Goal: Information Seeking & Learning: Learn about a topic

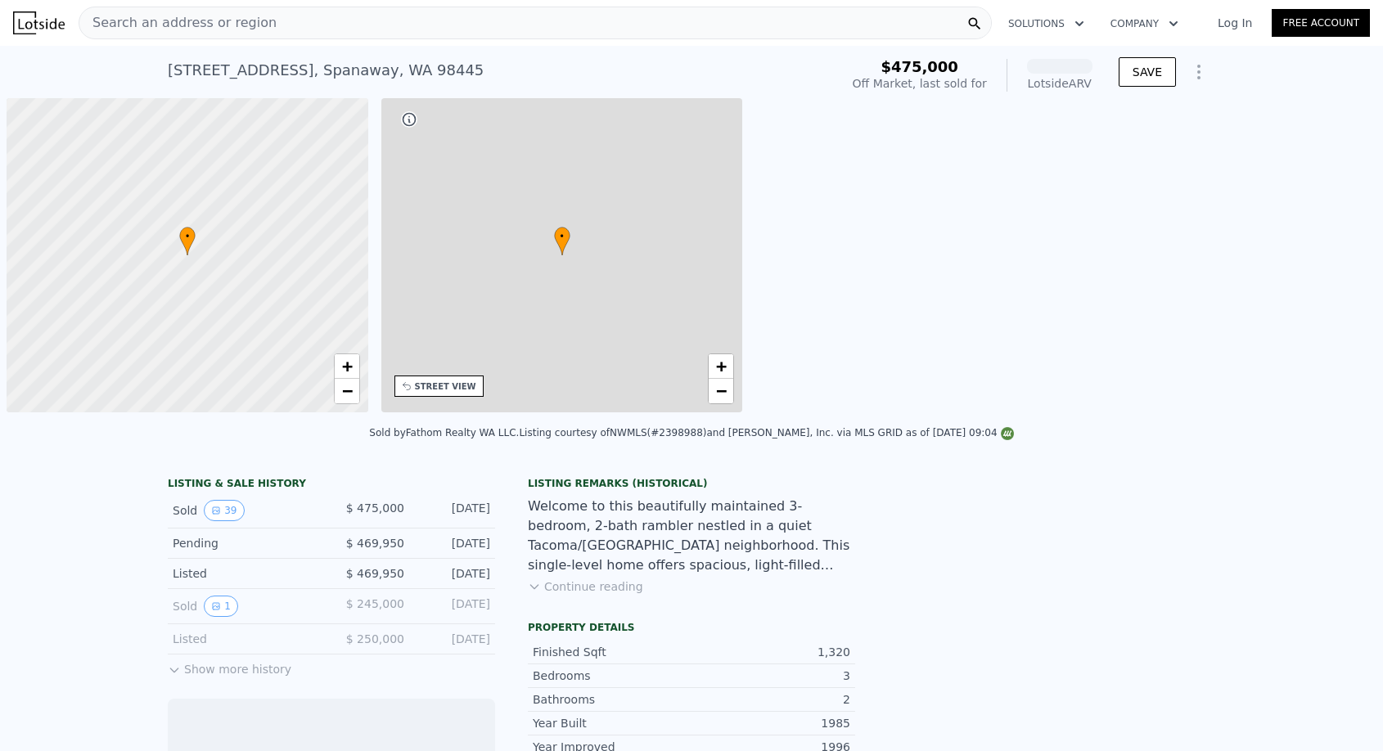
scroll to position [0, 7]
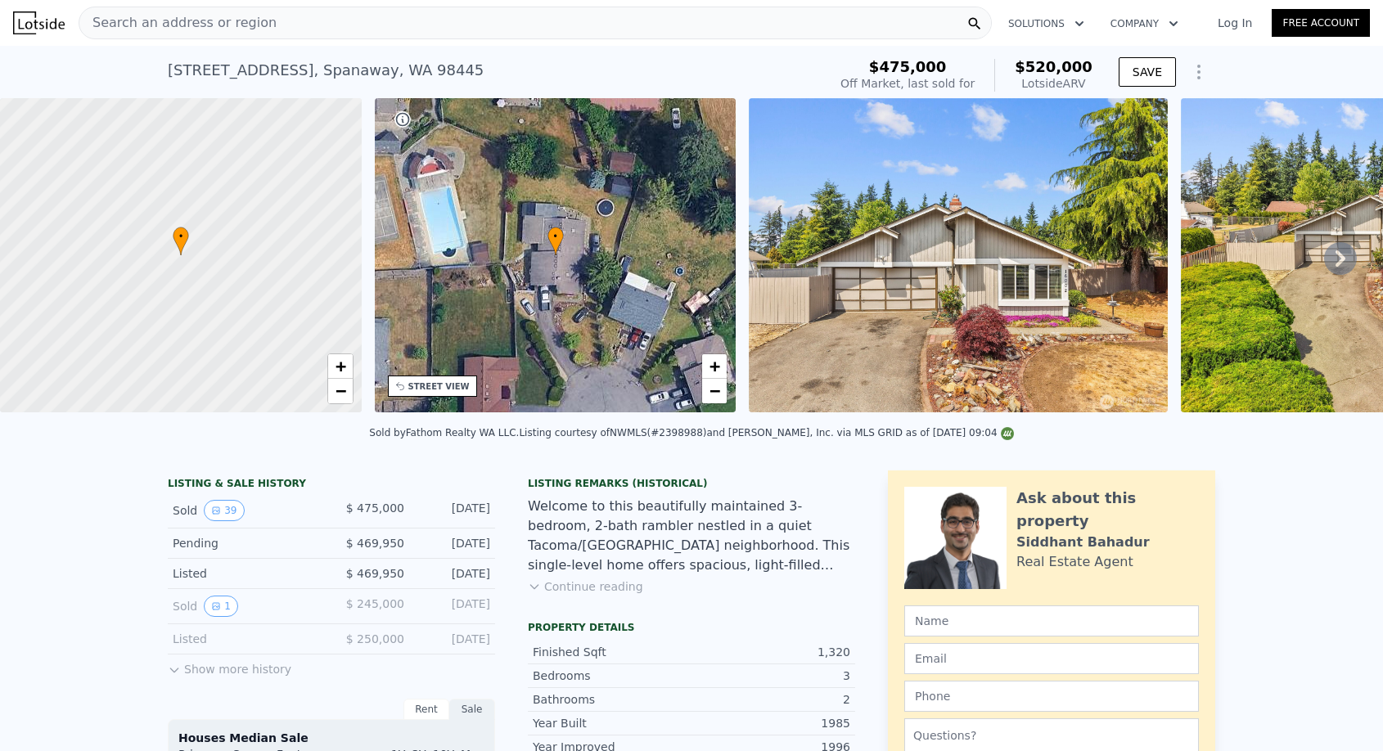
drag, startPoint x: 158, startPoint y: 512, endPoint x: 499, endPoint y: 518, distance: 341.3
click at [277, 34] on div "Search an address or region" at bounding box center [535, 23] width 913 height 33
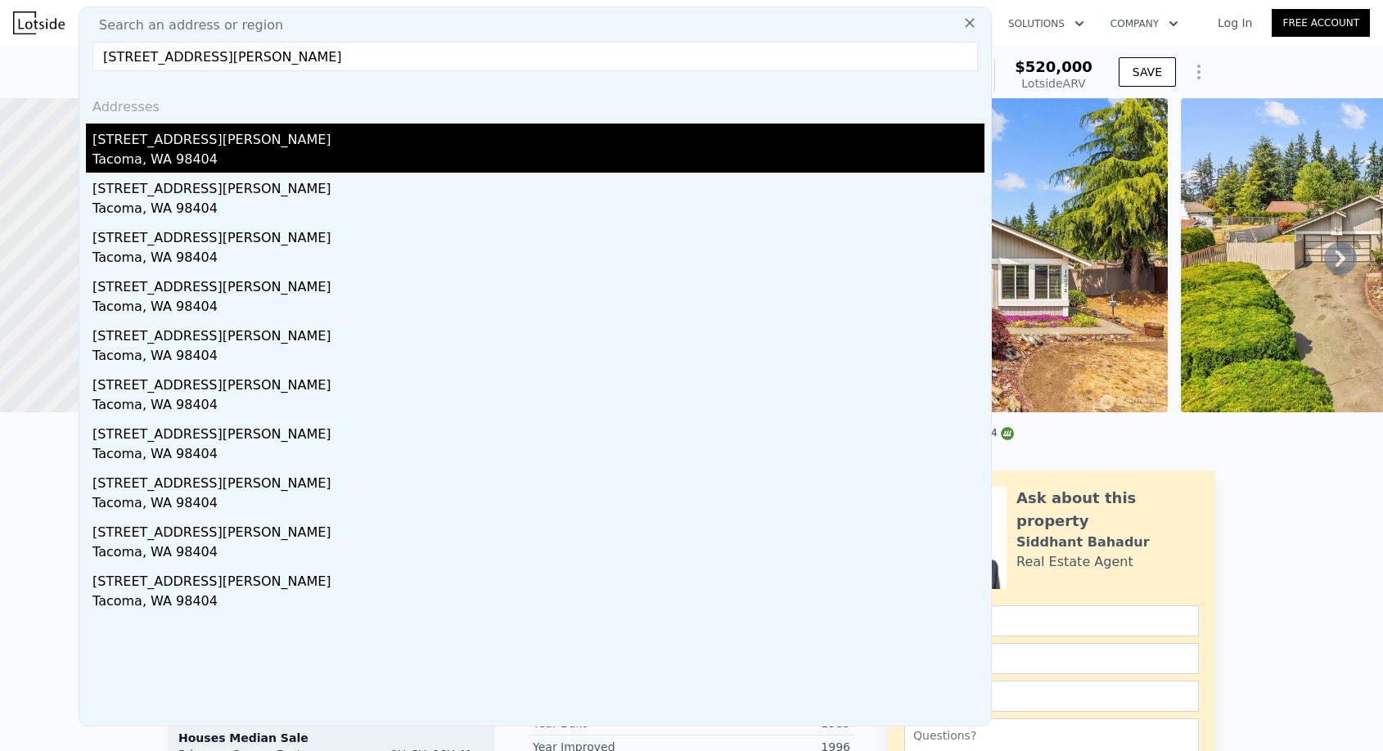
type input "[STREET_ADDRESS][PERSON_NAME]"
click at [271, 160] on div "Tacoma, WA 98404" at bounding box center [538, 161] width 892 height 23
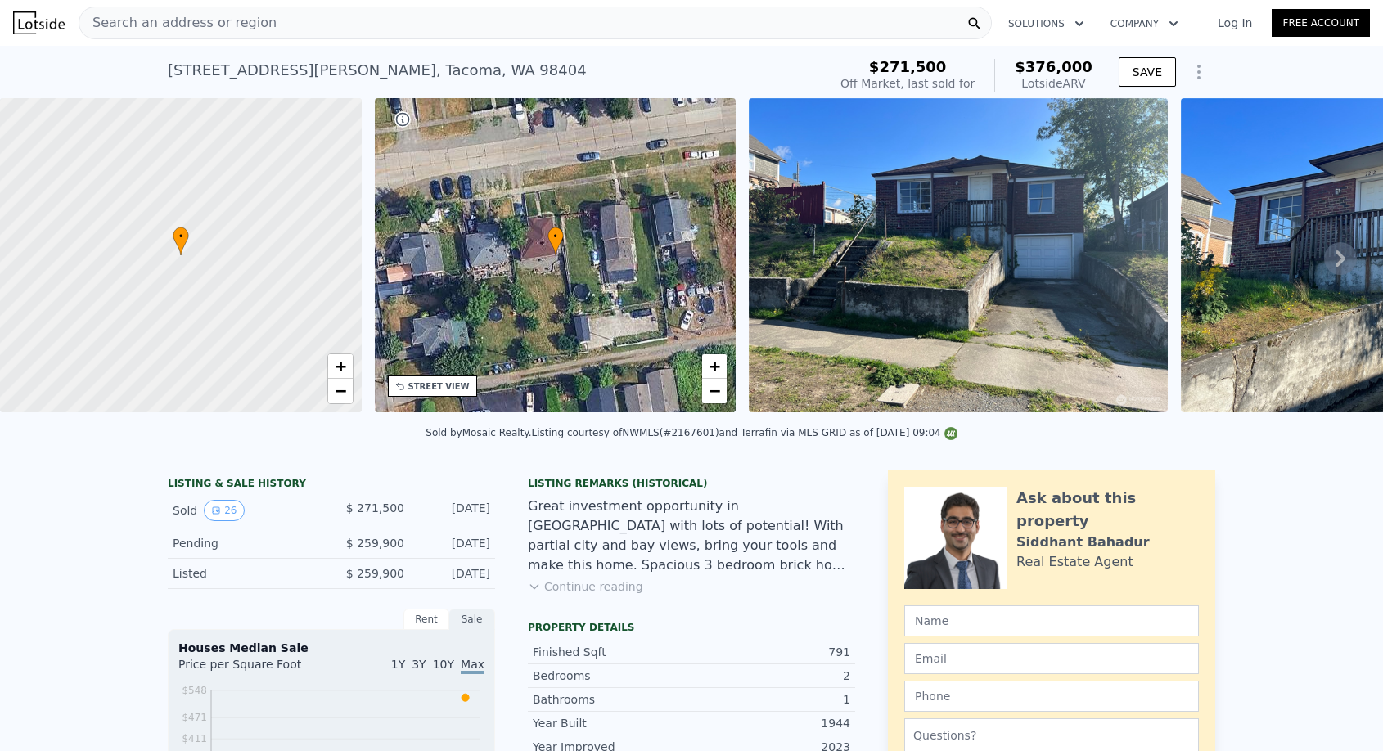
drag, startPoint x: 878, startPoint y: 56, endPoint x: 941, endPoint y: 56, distance: 63.0
click at [941, 56] on div "$271,500 Off Market, last sold for $376,000 Lotside ARV" at bounding box center [966, 75] width 265 height 46
drag, startPoint x: 1003, startPoint y: 63, endPoint x: 1090, endPoint y: 80, distance: 88.4
click at [1090, 80] on div "$376,000 Lotside ARV" at bounding box center [1043, 75] width 98 height 33
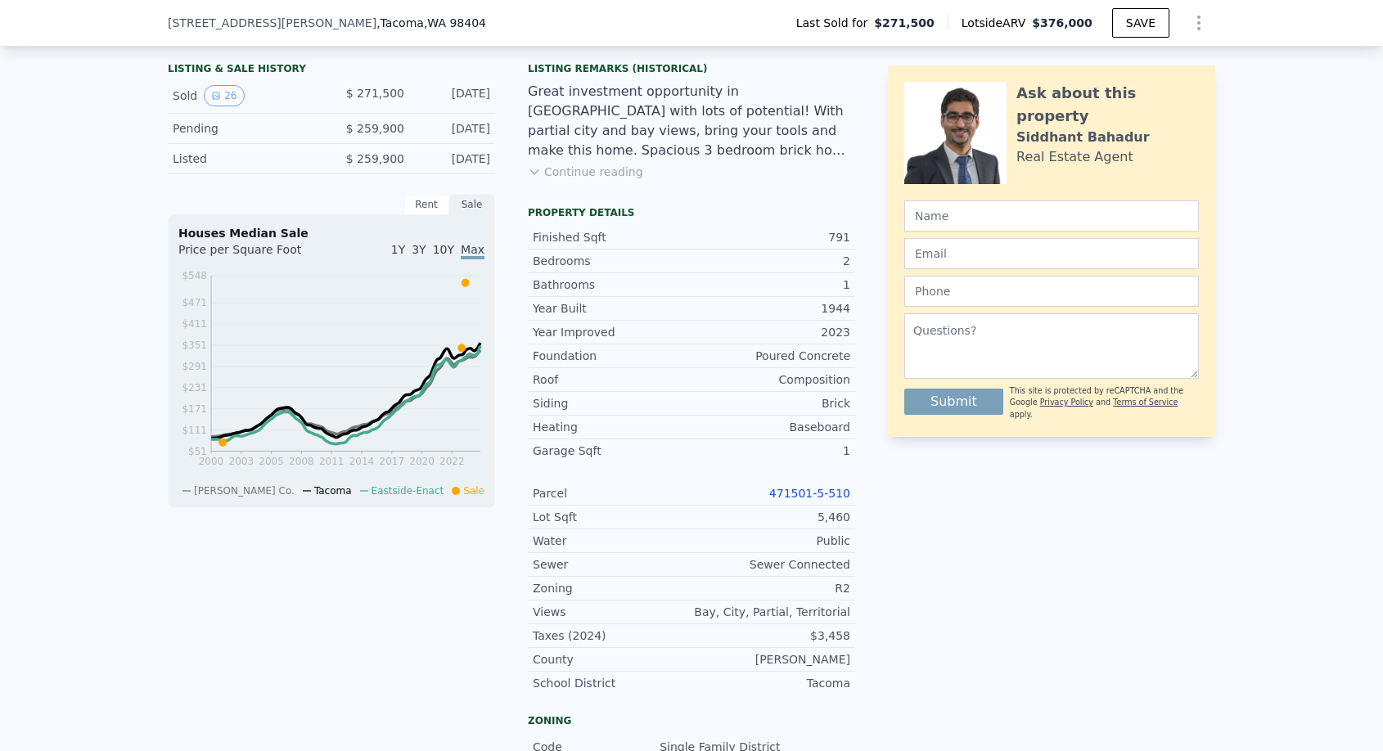
scroll to position [487, 0]
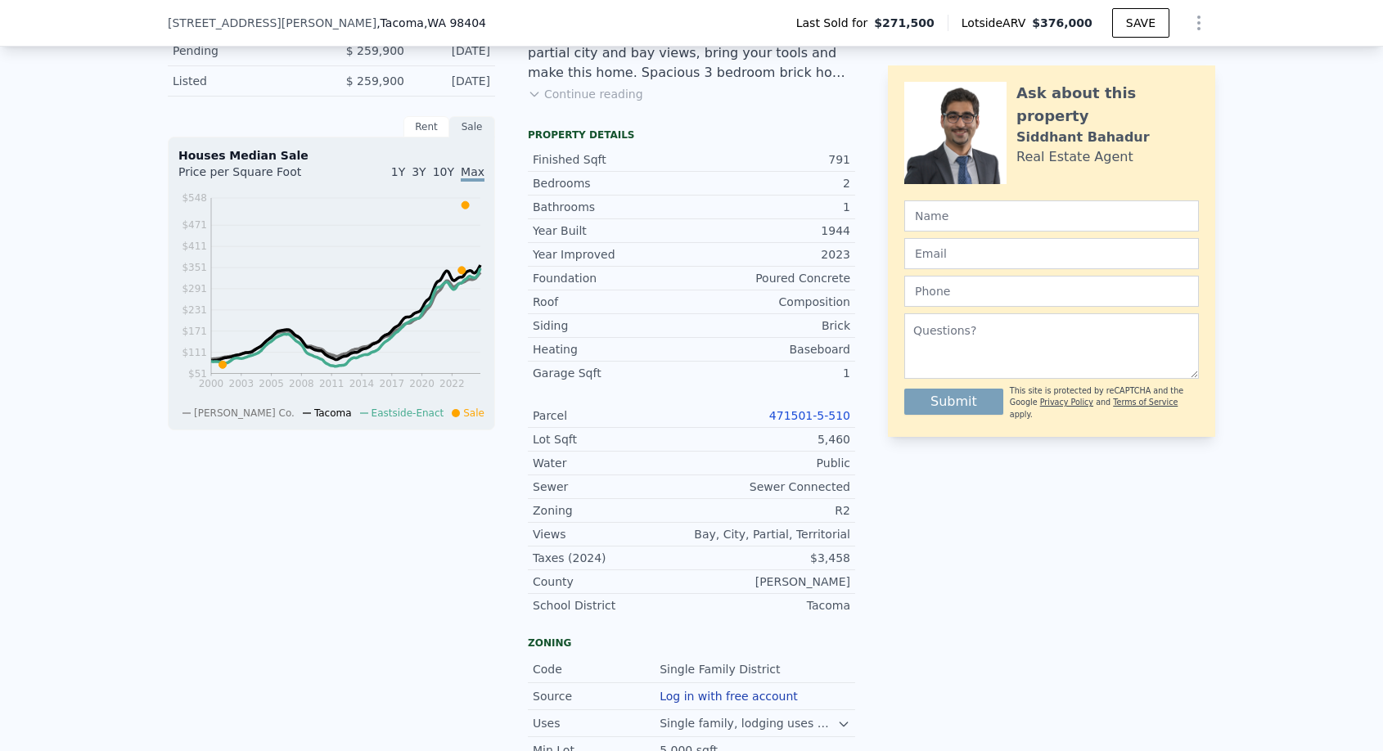
drag, startPoint x: 620, startPoint y: 411, endPoint x: 754, endPoint y: 411, distance: 133.4
click at [754, 412] on div "Parcel 471501-5-510" at bounding box center [691, 416] width 327 height 24
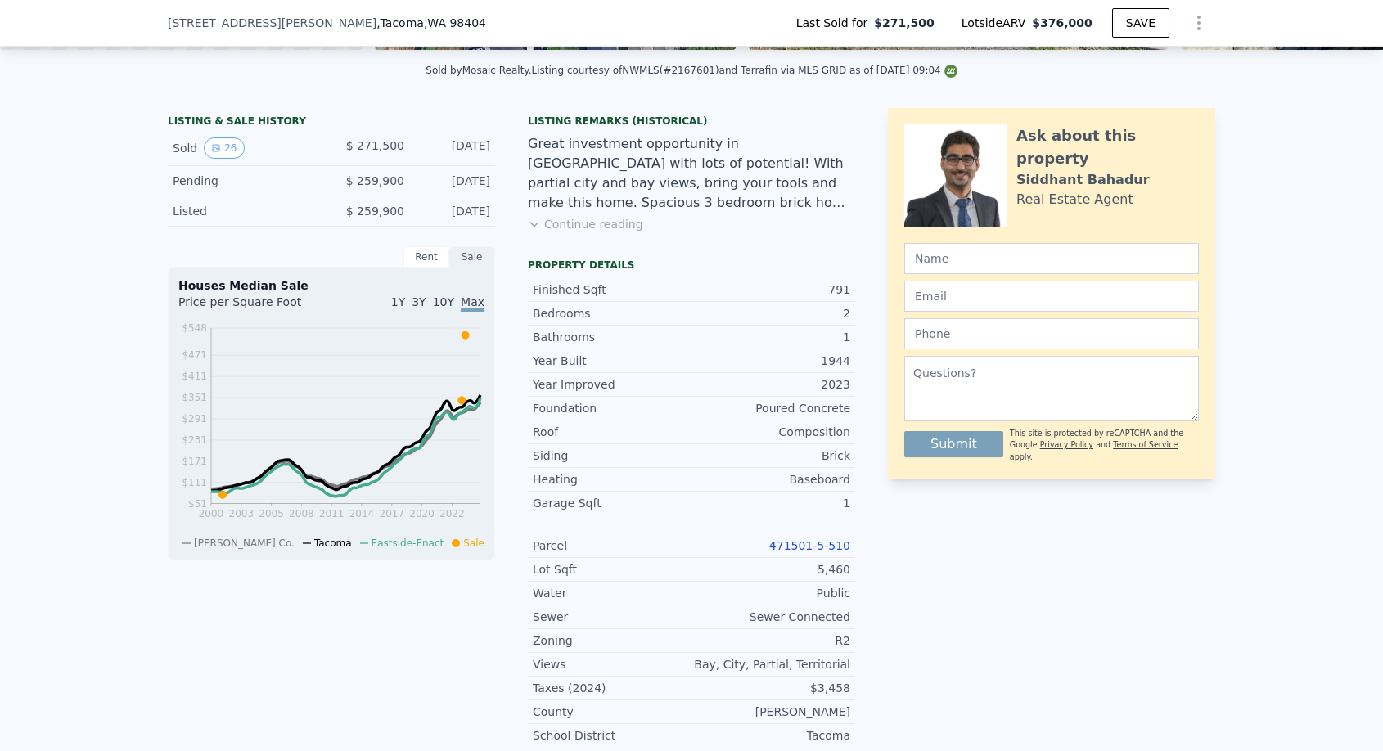
scroll to position [363, 0]
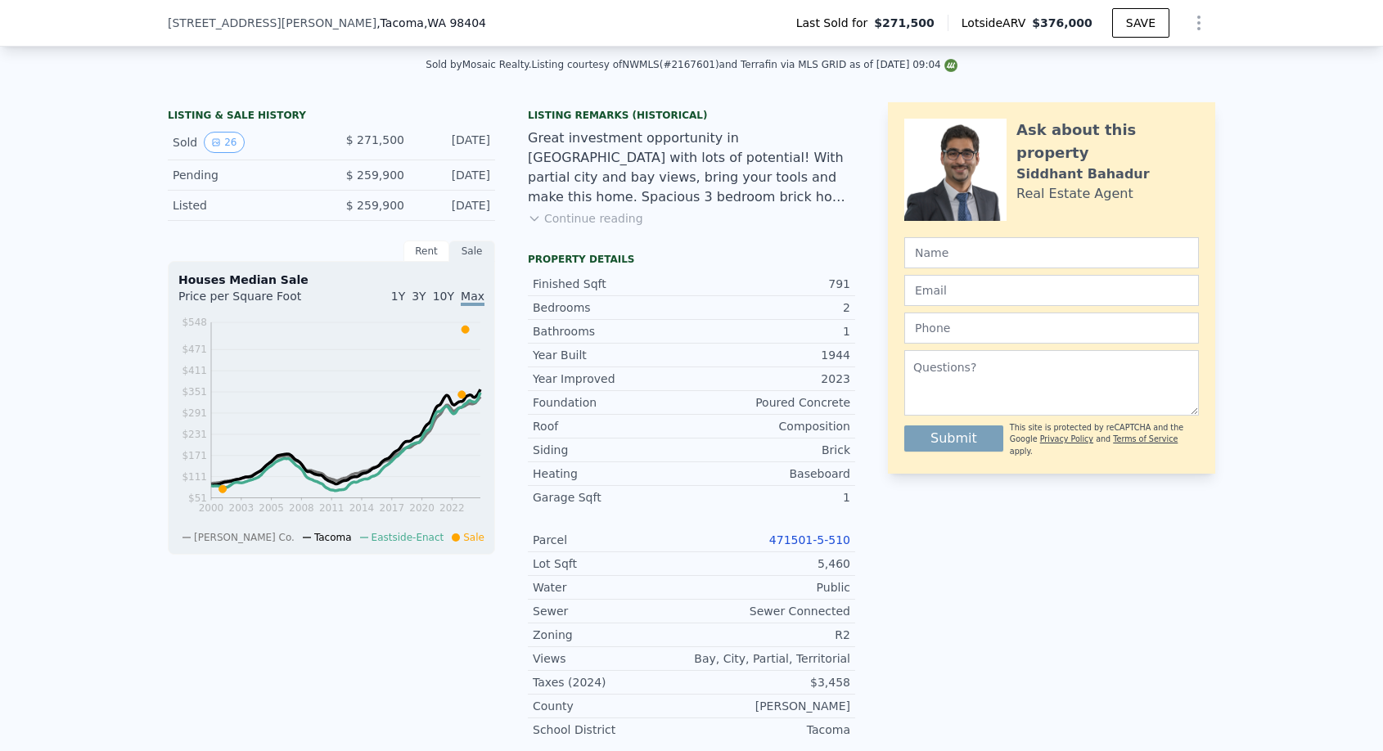
click at [802, 541] on link "471501-5-510" at bounding box center [809, 540] width 81 height 13
drag, startPoint x: 344, startPoint y: 138, endPoint x: 501, endPoint y: 146, distance: 157.3
click at [501, 146] on div "LISTING & SALE HISTORY Sold 26 $ 271,500 [DATE] Pending $ 259,900 [DATE] Listed…" at bounding box center [511, 589] width 687 height 975
copy div "$ 271,500 [DATE]"
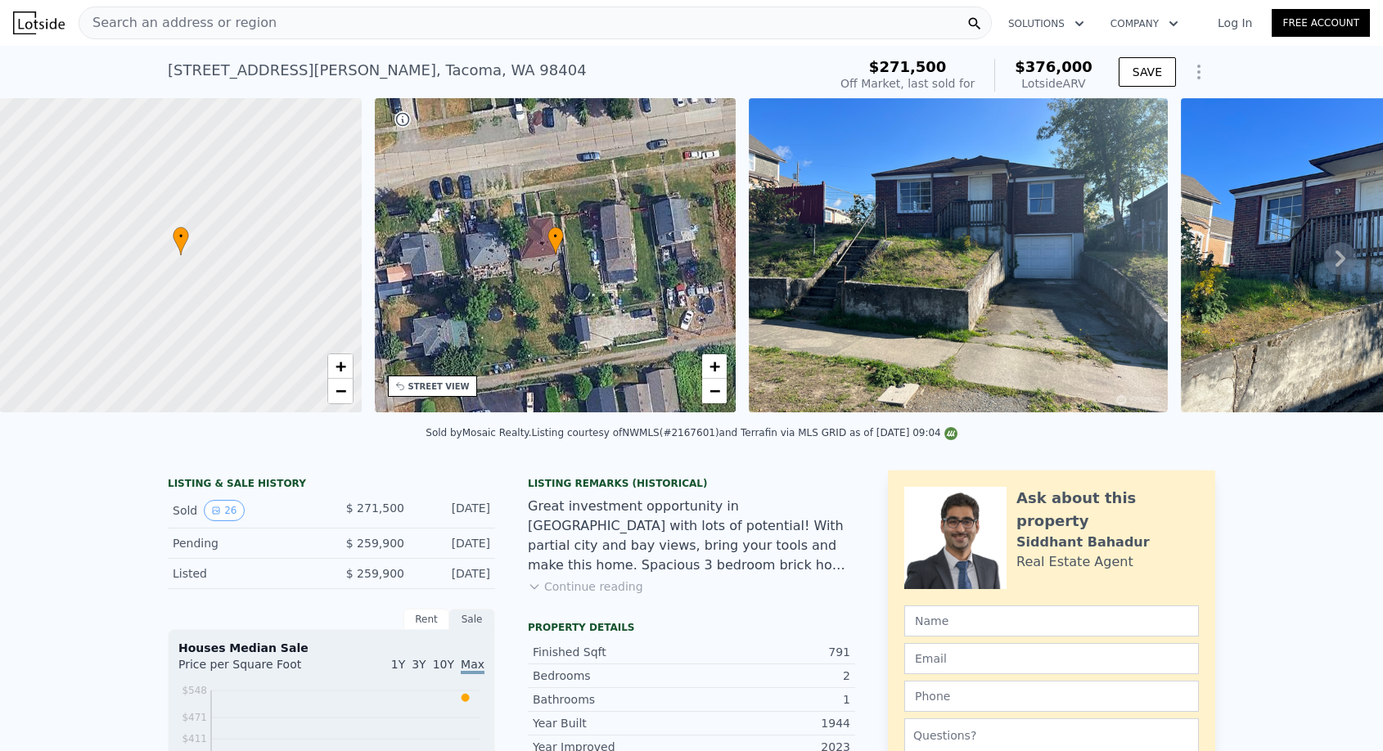
scroll to position [0, 0]
click at [281, 23] on div "Search an address or region" at bounding box center [535, 23] width 913 height 33
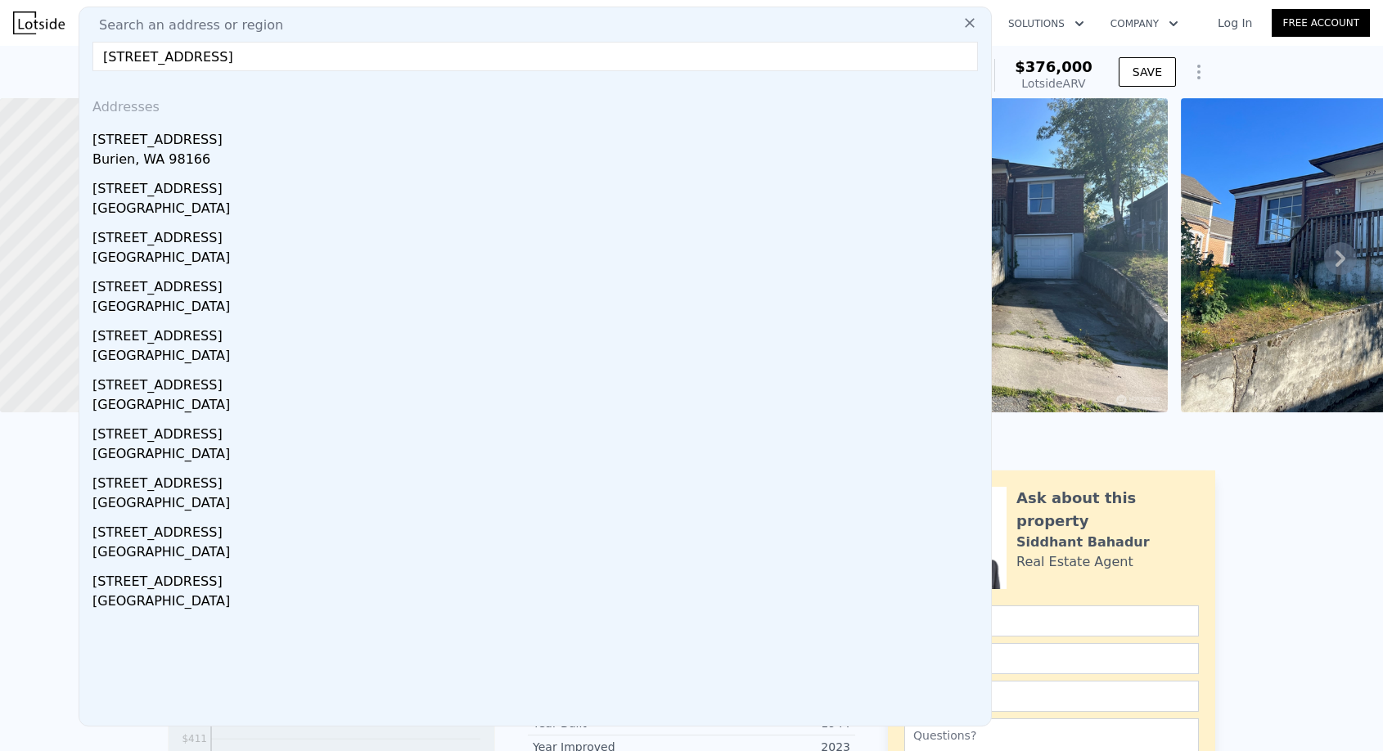
drag, startPoint x: 263, startPoint y: 56, endPoint x: 592, endPoint y: 56, distance: 329.0
click at [592, 56] on input "[STREET_ADDRESS]" at bounding box center [534, 56] width 885 height 29
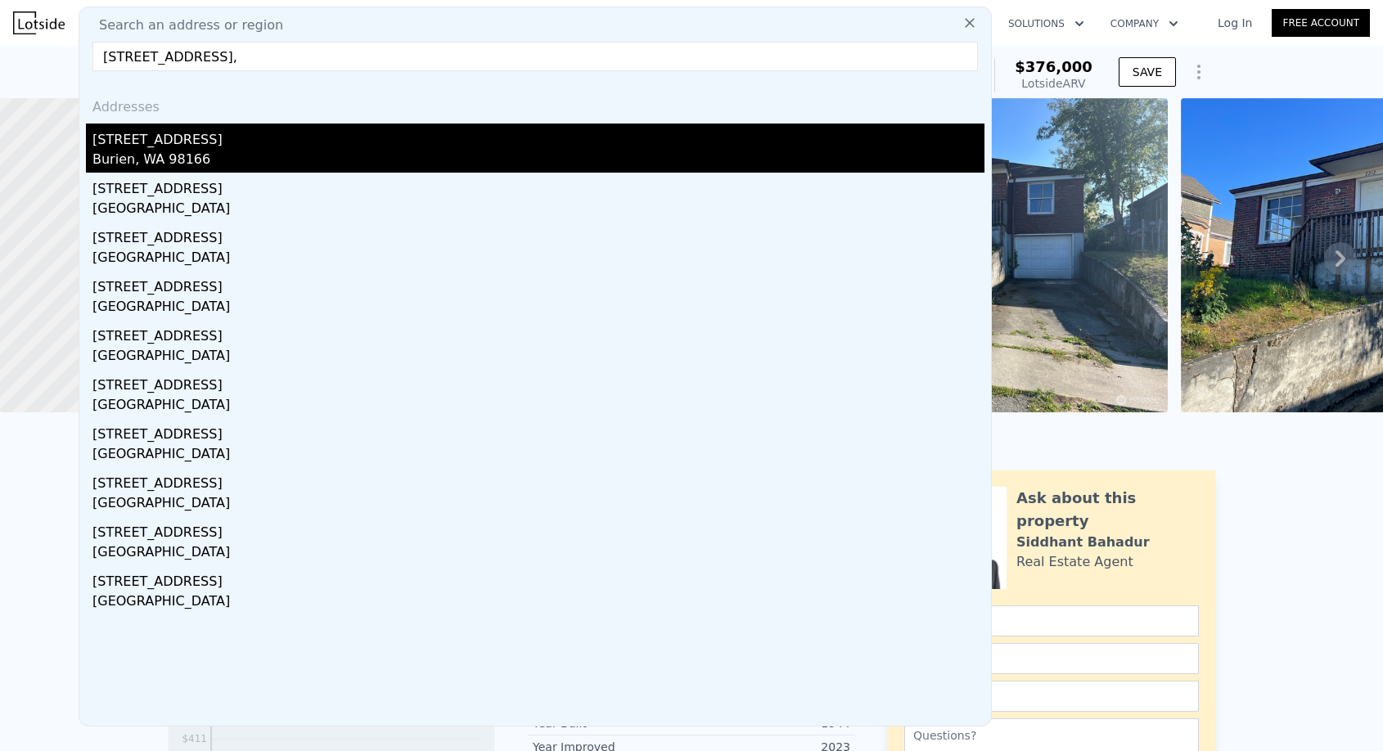
type input "[STREET_ADDRESS],"
click at [218, 142] on div "[STREET_ADDRESS]" at bounding box center [538, 137] width 892 height 26
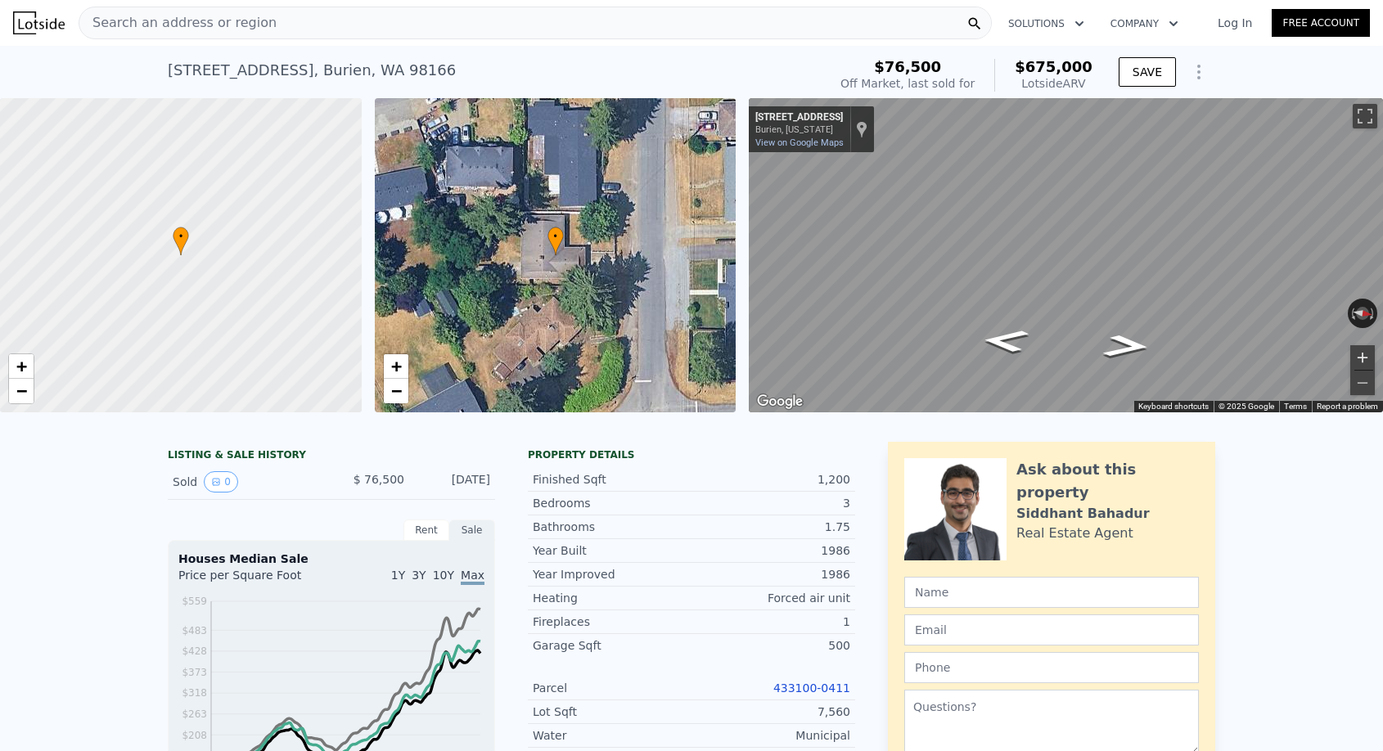
click at [1365, 359] on button "Zoom in" at bounding box center [1362, 357] width 25 height 25
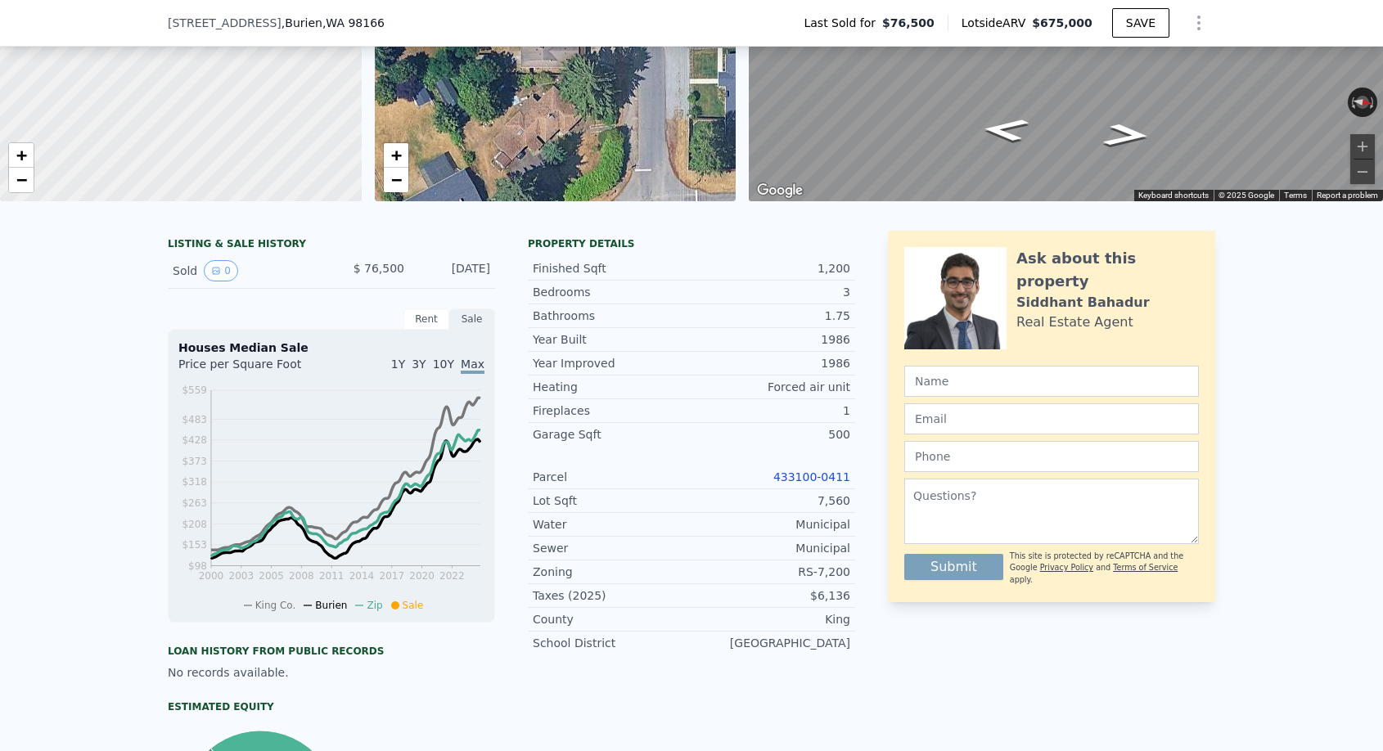
scroll to position [280, 0]
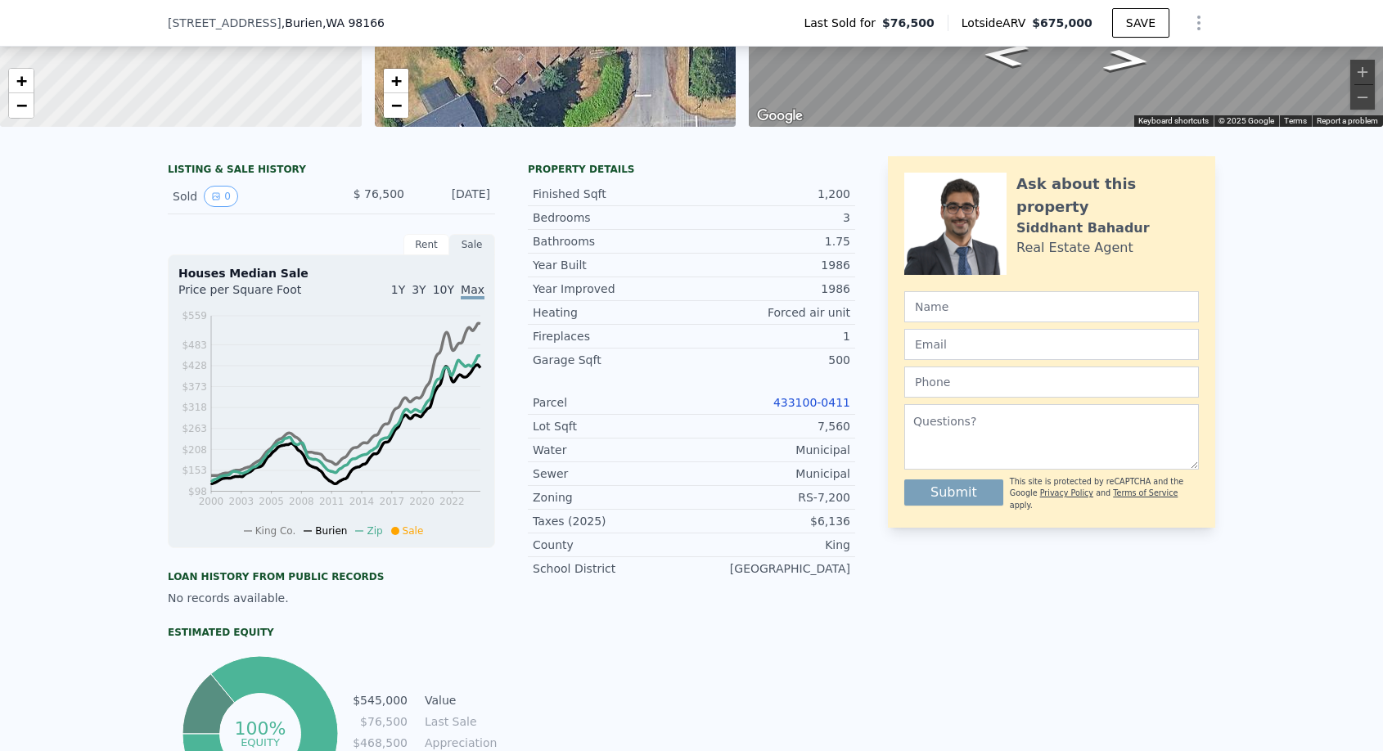
click at [798, 399] on link "433100-0411" at bounding box center [811, 402] width 77 height 13
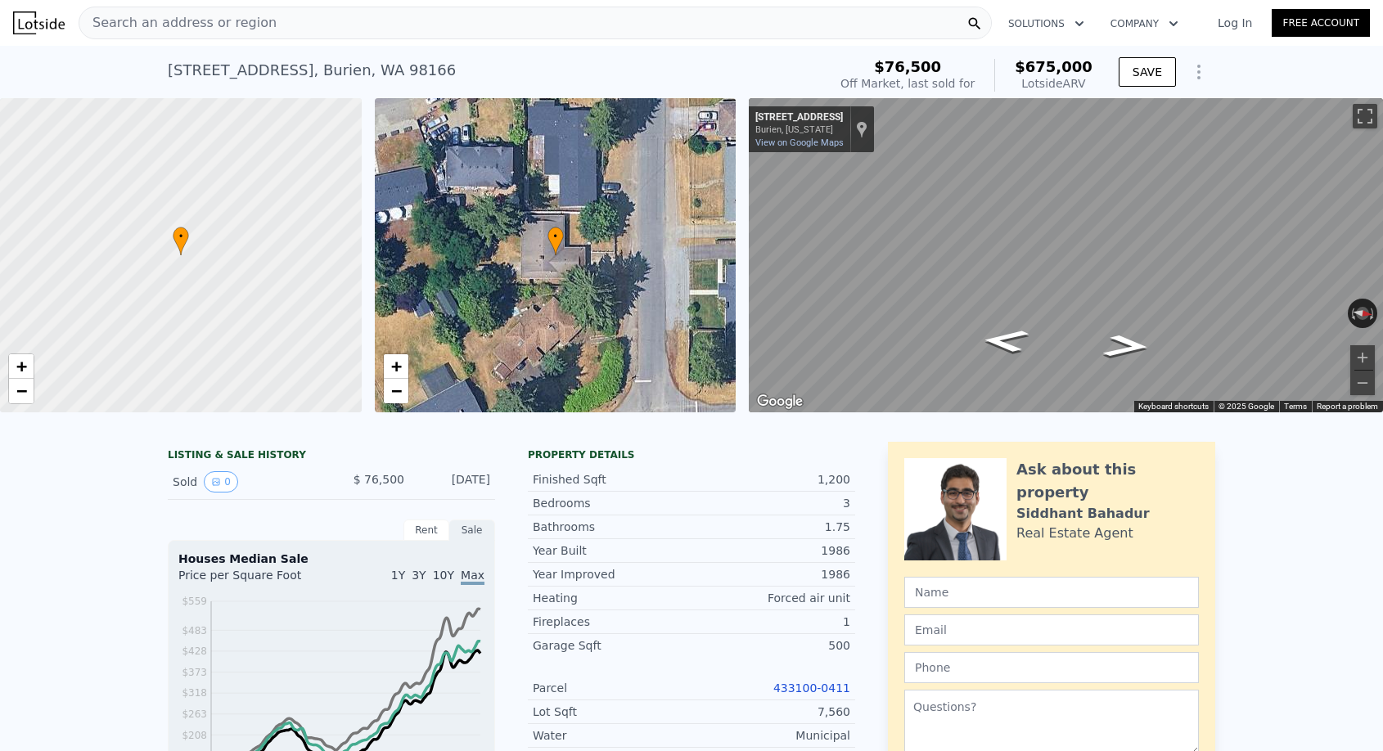
scroll to position [-1, 0]
click at [245, 31] on span "Search an address or region" at bounding box center [177, 23] width 197 height 20
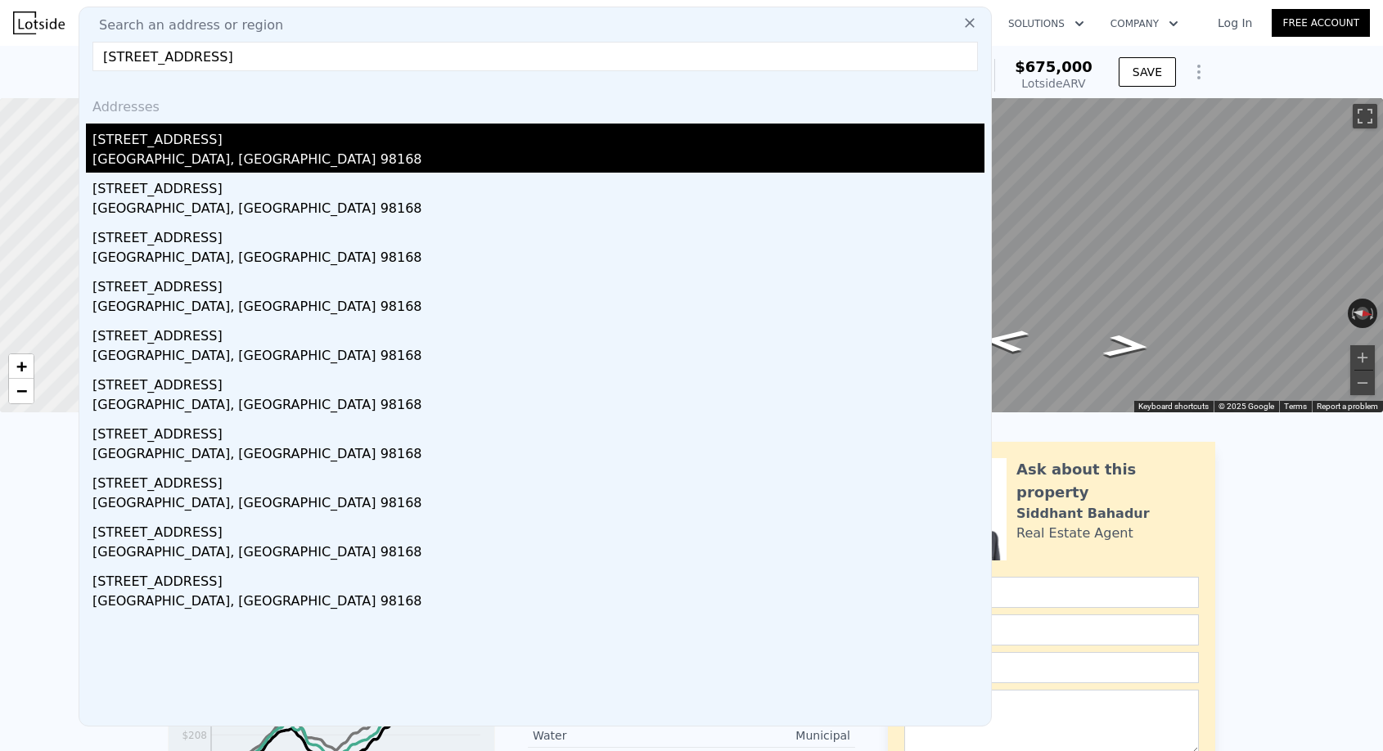
type input "[STREET_ADDRESS]"
click at [234, 138] on div "[STREET_ADDRESS]" at bounding box center [538, 137] width 892 height 26
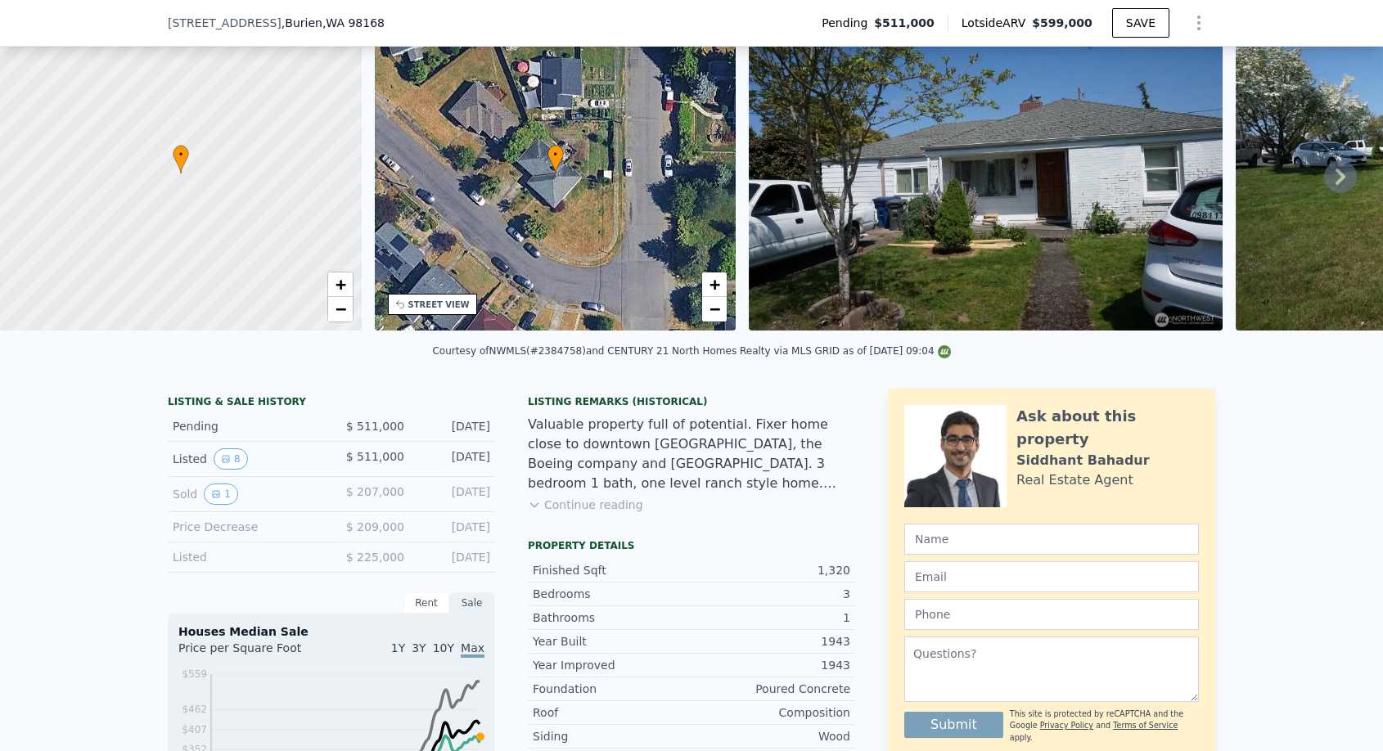
scroll to position [144, 0]
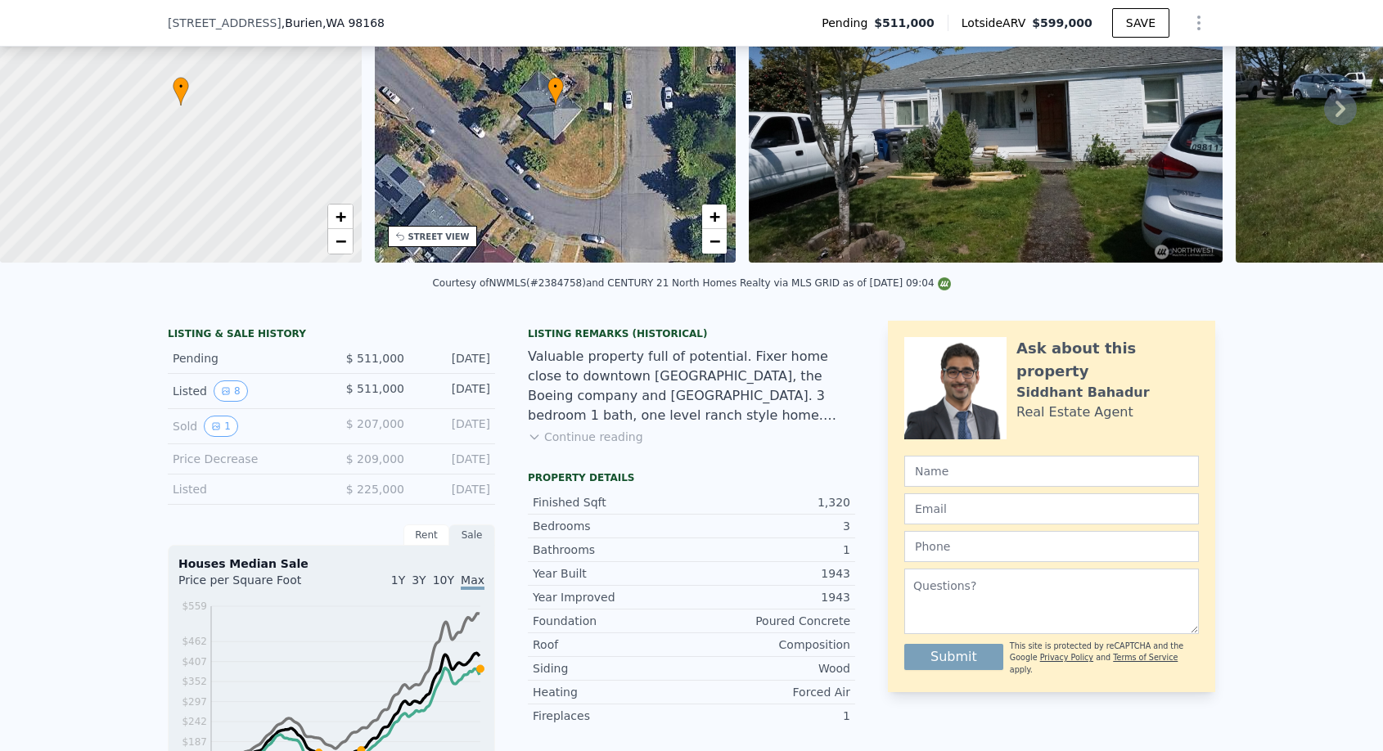
drag, startPoint x: 164, startPoint y: 396, endPoint x: 498, endPoint y: 404, distance: 334.0
click at [498, 404] on div "LISTING & SALE HISTORY Pending $ 511,000 [DATE] Listed 8 $ 511,000 [DATE] Sold …" at bounding box center [691, 765] width 1383 height 914
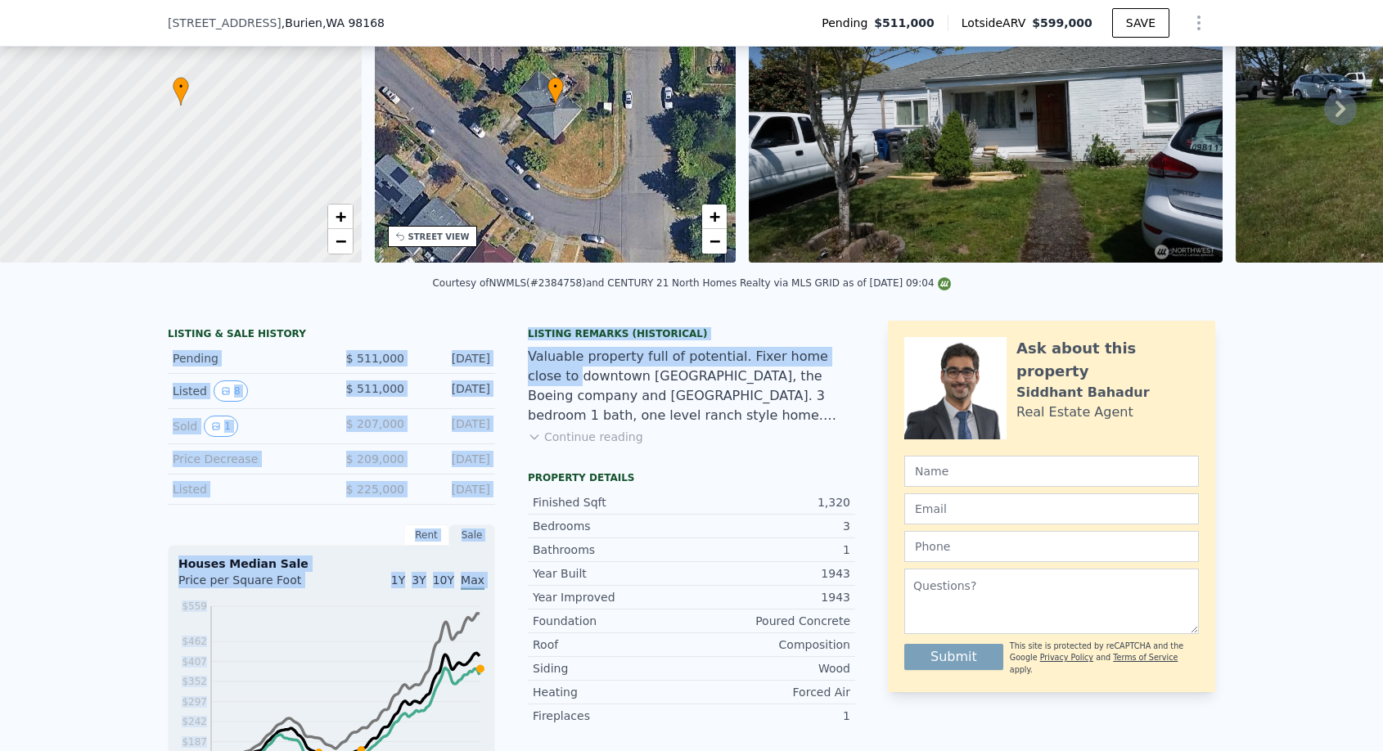
drag, startPoint x: 168, startPoint y: 353, endPoint x: 495, endPoint y: 367, distance: 327.6
click at [495, 367] on div "LISTING & SALE HISTORY Pending $ 511,000 [DATE] Listed 8 $ 511,000 [DATE] Sold …" at bounding box center [511, 735] width 687 height 829
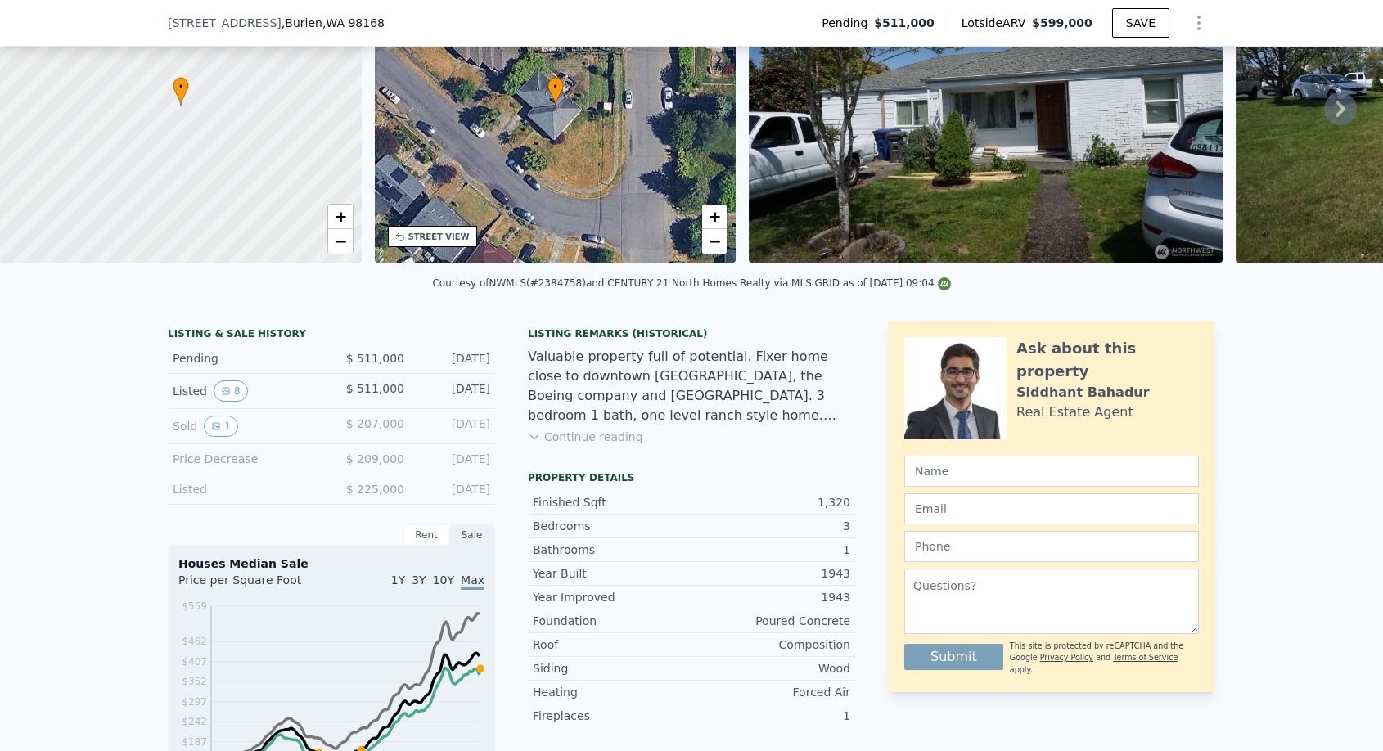
drag, startPoint x: 494, startPoint y: 385, endPoint x: 151, endPoint y: 361, distance: 344.6
click at [151, 361] on div "LISTING & SALE HISTORY Pending $ 511,000 [DATE] Listed 8 $ 511,000 [DATE] Sold …" at bounding box center [691, 765] width 1383 height 914
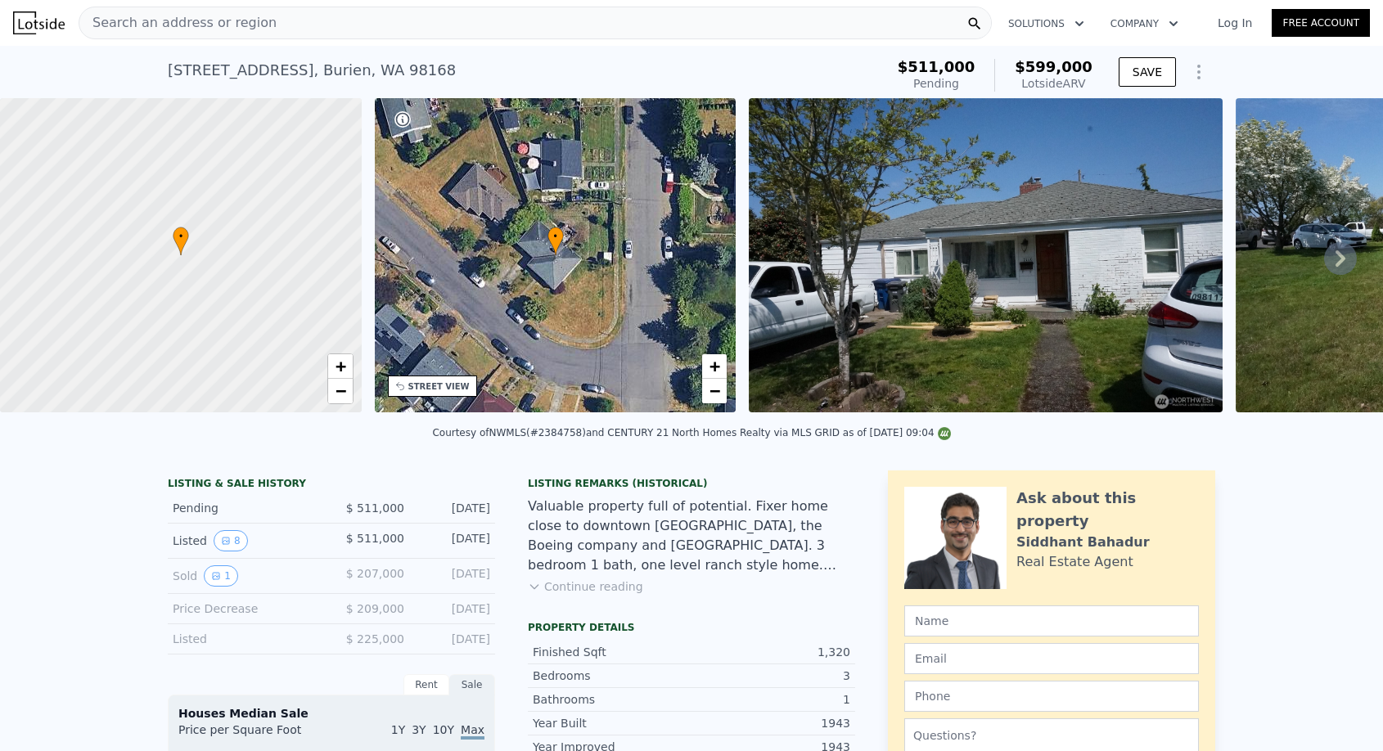
scroll to position [0, 0]
click at [231, 21] on span "Search an address or region" at bounding box center [177, 23] width 197 height 20
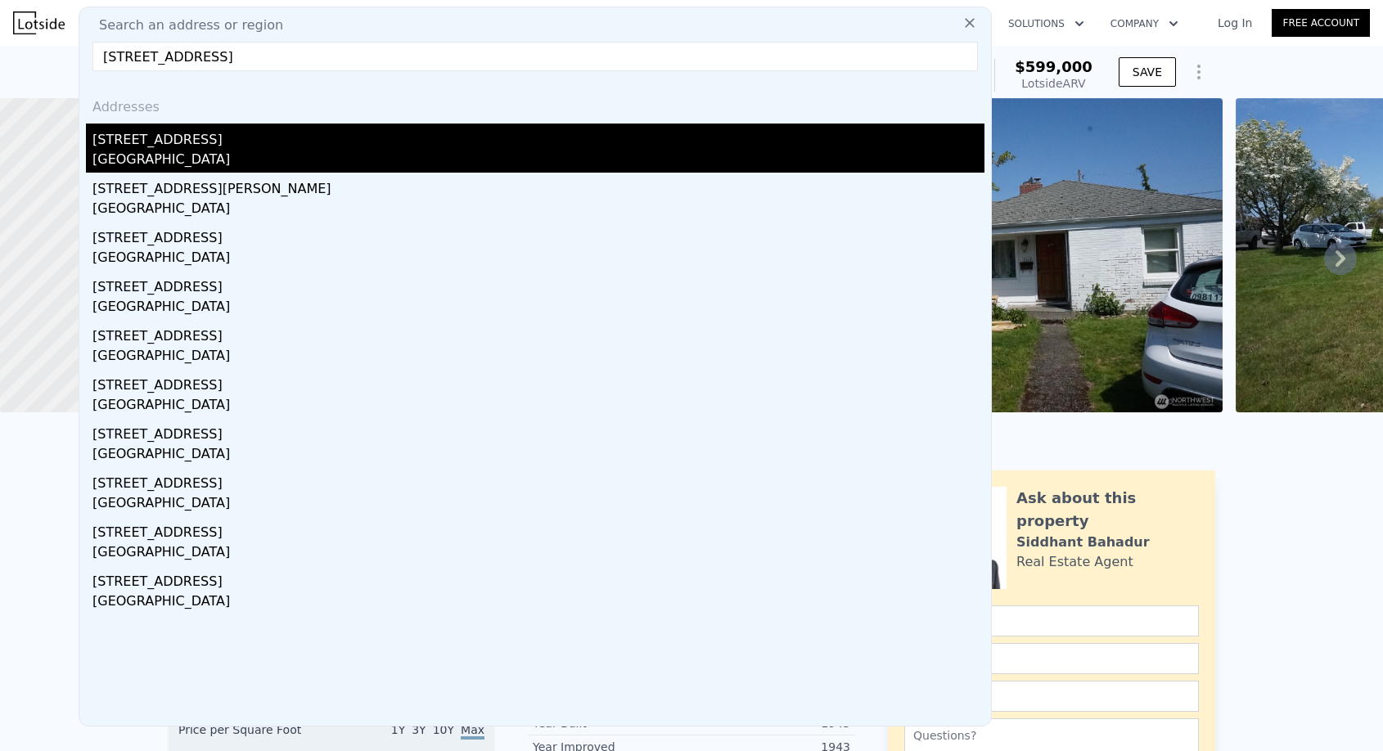
type input "[STREET_ADDRESS]"
click at [223, 151] on div "[GEOGRAPHIC_DATA]" at bounding box center [538, 161] width 892 height 23
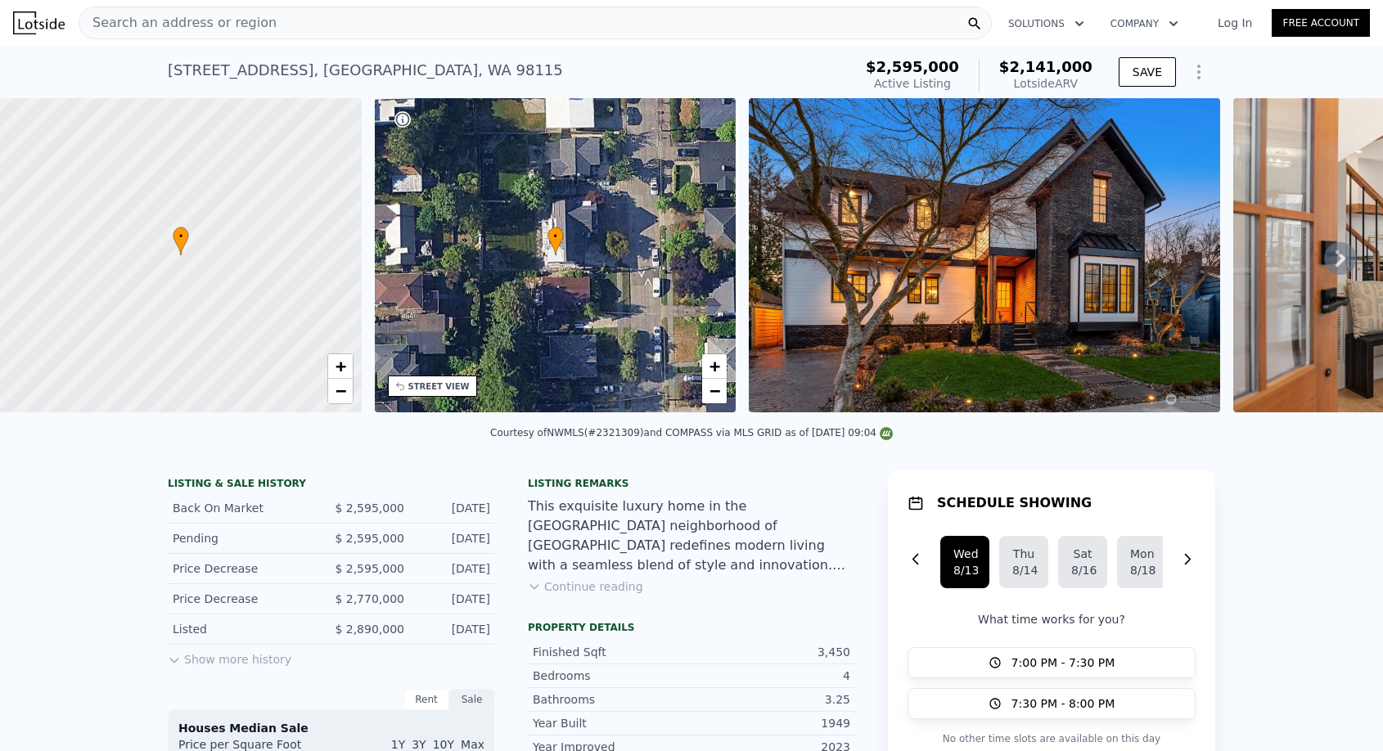
drag, startPoint x: 885, startPoint y: 70, endPoint x: 978, endPoint y: 83, distance: 93.5
click at [978, 83] on div "$2,595,000 Active Listing $2,141,000 Lotside ARV" at bounding box center [979, 75] width 240 height 46
click at [353, 28] on div "Search an address or region" at bounding box center [535, 23] width 913 height 33
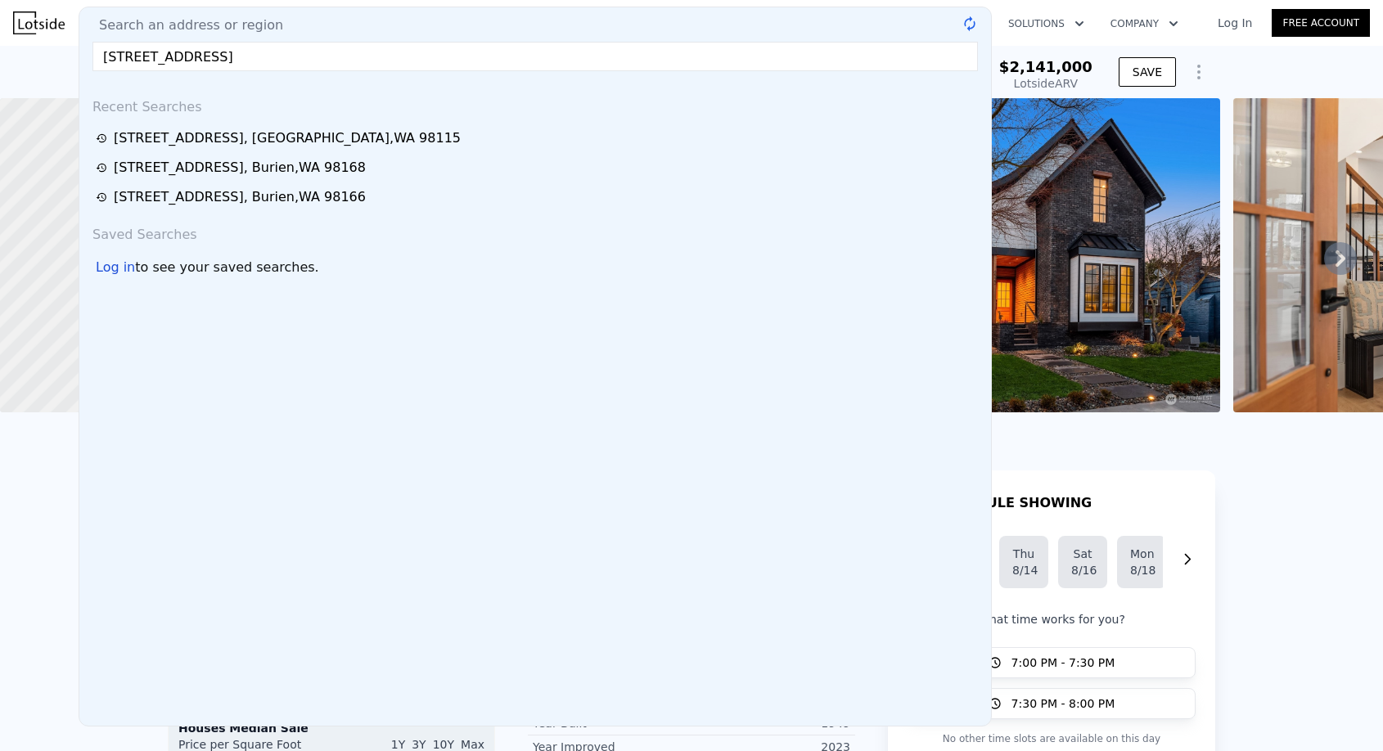
type input "[STREET_ADDRESS]"
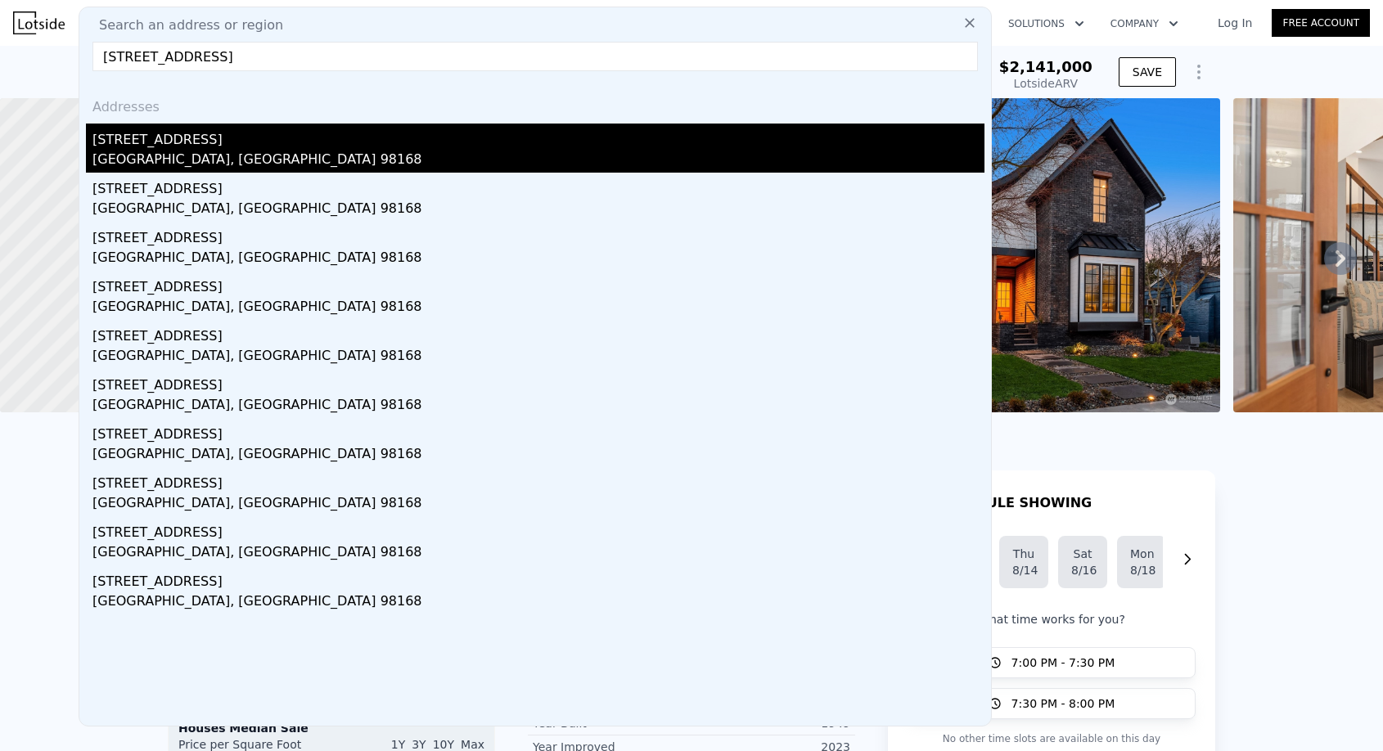
click at [237, 151] on div "[GEOGRAPHIC_DATA], [GEOGRAPHIC_DATA] 98168" at bounding box center [538, 161] width 892 height 23
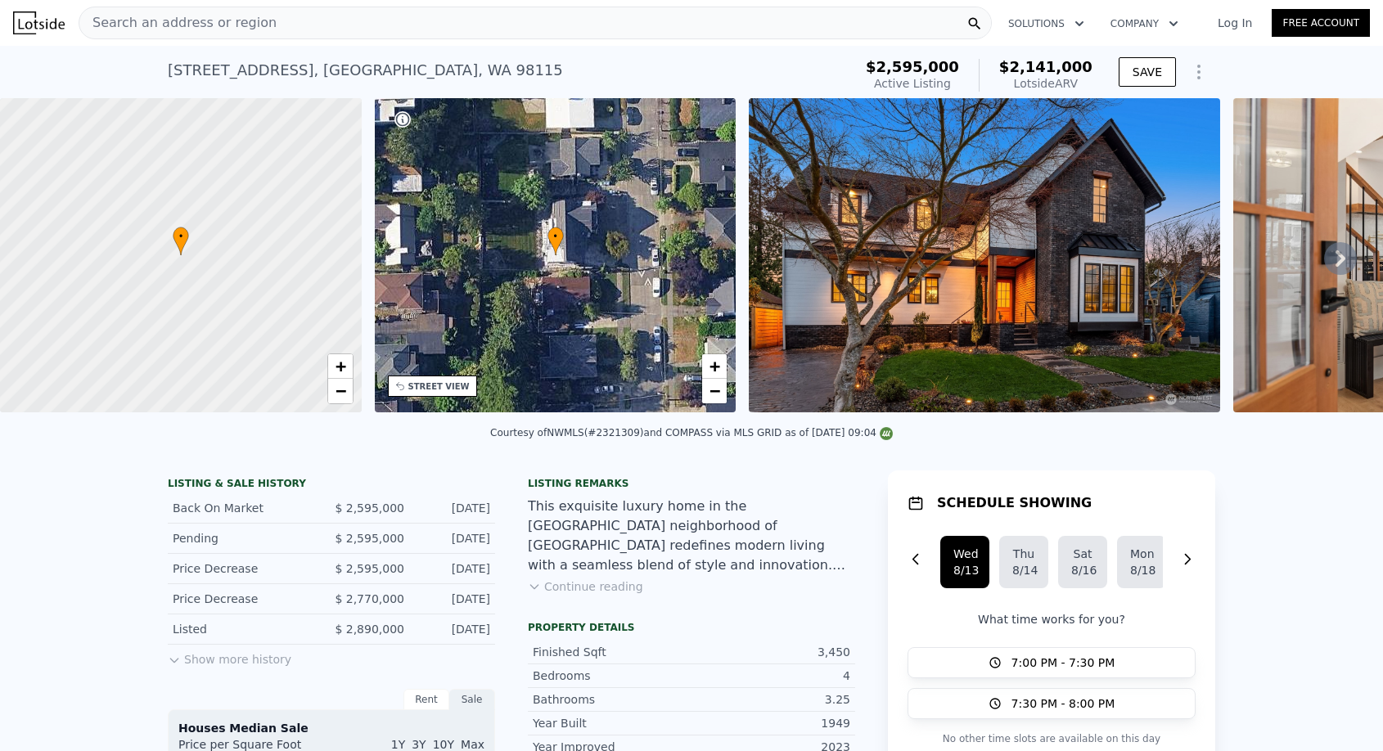
type input "1"
type input "2"
type input "1190"
type input "2120"
type input "6120"
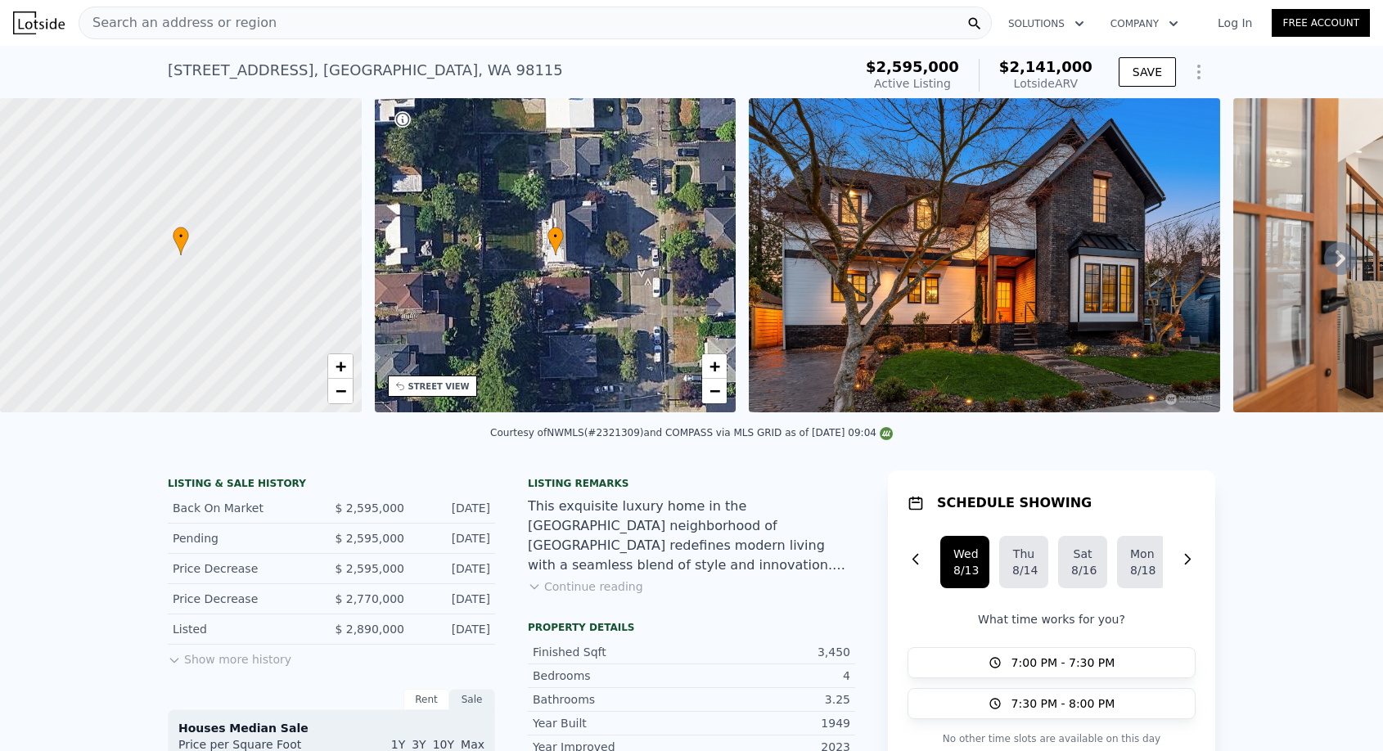
type input "12077"
type input "$ 636,000"
type input "6"
type input "-$ 87,520"
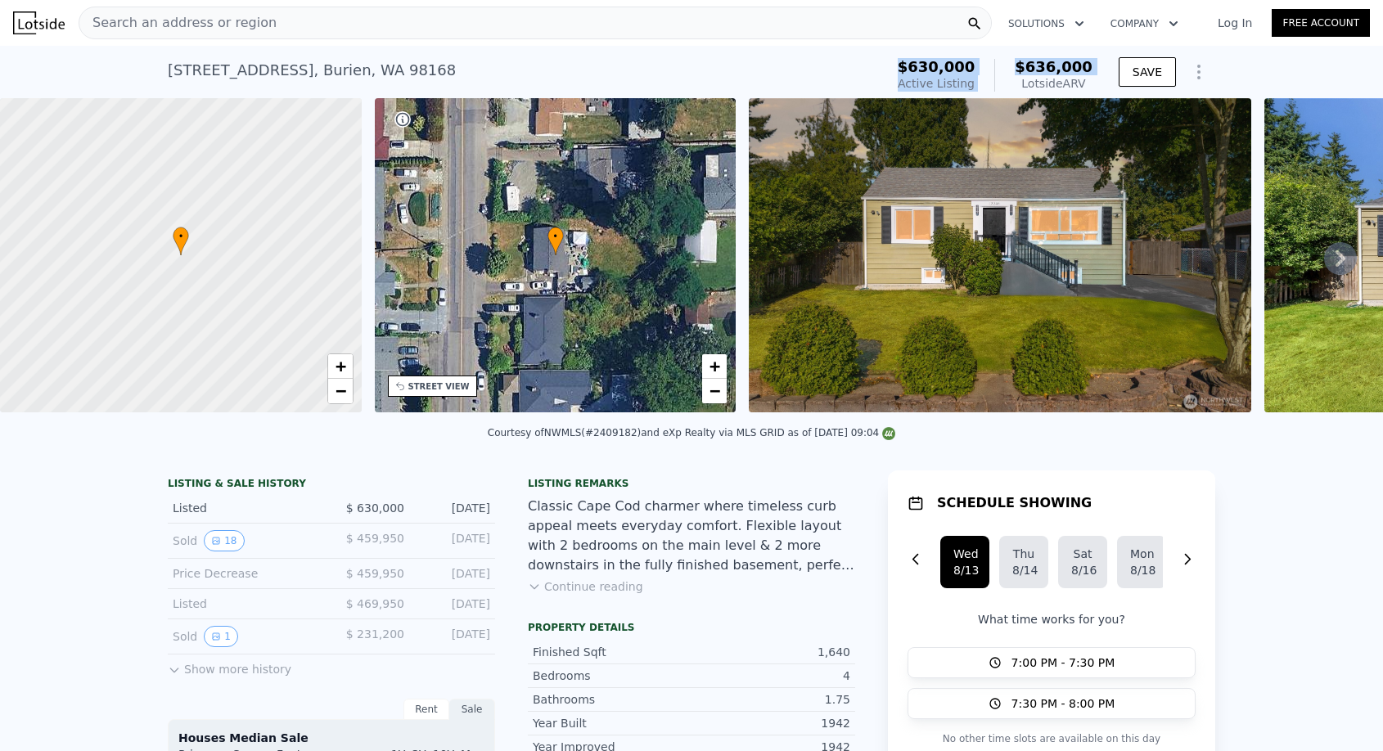
drag, startPoint x: 897, startPoint y: 68, endPoint x: 994, endPoint y: 79, distance: 98.0
click at [994, 79] on div "[STREET_ADDRESS] Active at $630k (~ARV $636k ) $630,000 Active Listing $636,000…" at bounding box center [691, 75] width 1047 height 46
click at [181, 23] on span "Search an address or region" at bounding box center [177, 23] width 197 height 20
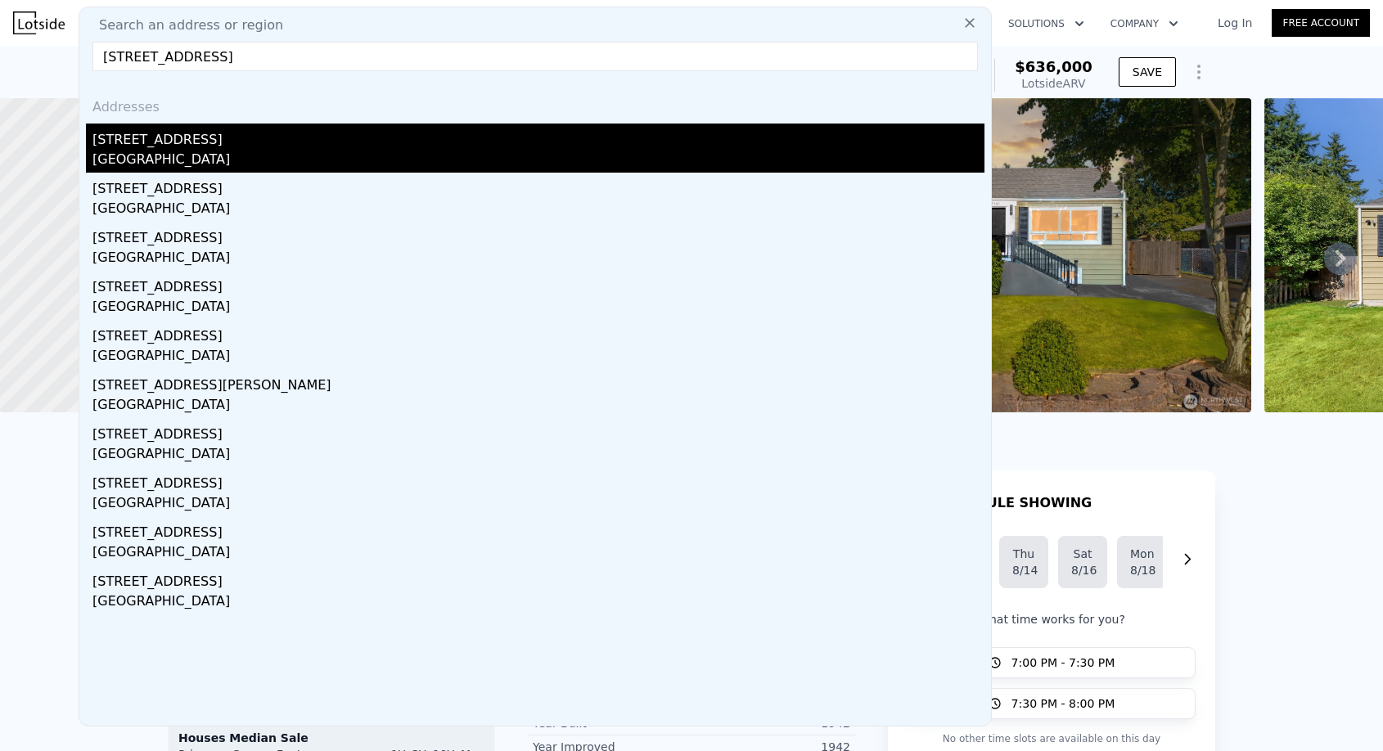
type input "[STREET_ADDRESS]"
click at [192, 147] on div "[STREET_ADDRESS]" at bounding box center [538, 137] width 892 height 26
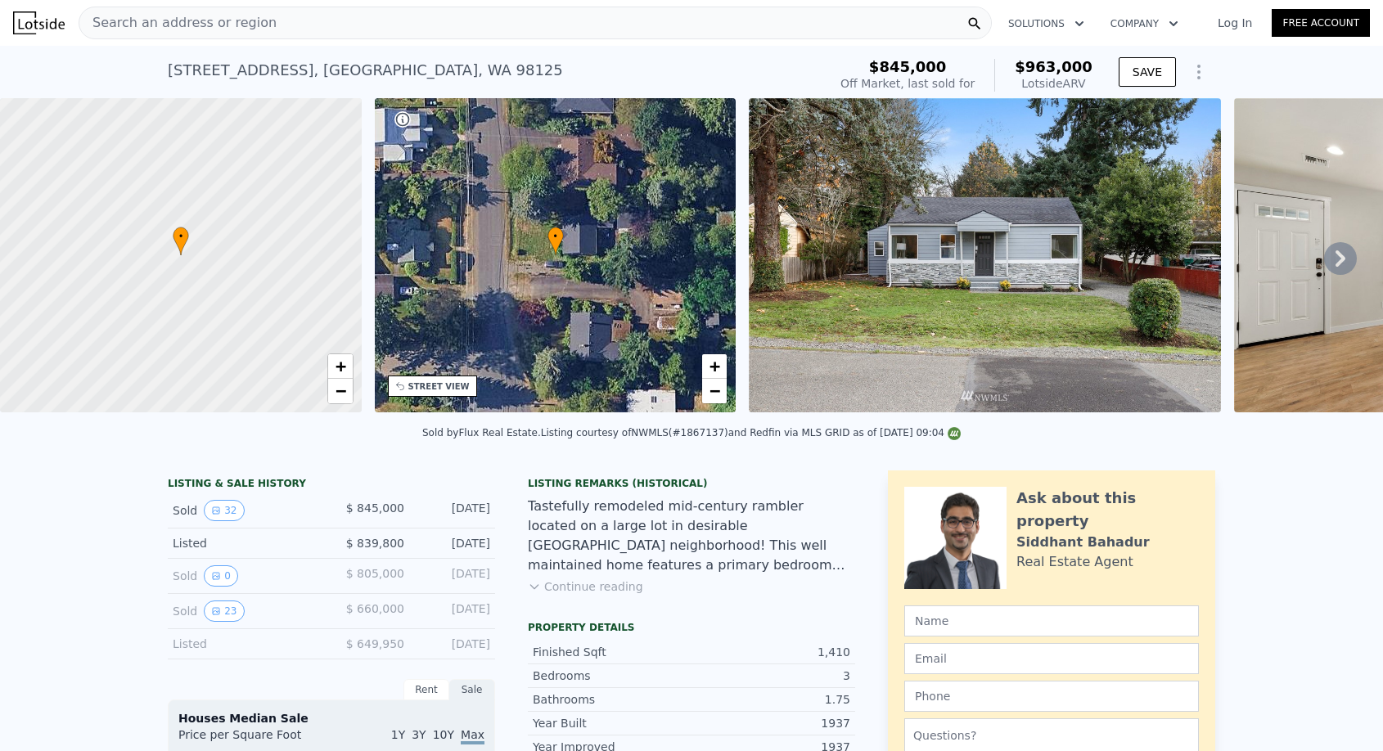
drag, startPoint x: 347, startPoint y: 507, endPoint x: 502, endPoint y: 510, distance: 154.7
drag, startPoint x: 855, startPoint y: 59, endPoint x: 979, endPoint y: 78, distance: 125.0
click at [979, 78] on div "$845,000 Off Market, last sold for $963,000 Lotside ARV" at bounding box center [966, 75] width 265 height 46
drag, startPoint x: 501, startPoint y: 507, endPoint x: 343, endPoint y: 516, distance: 158.1
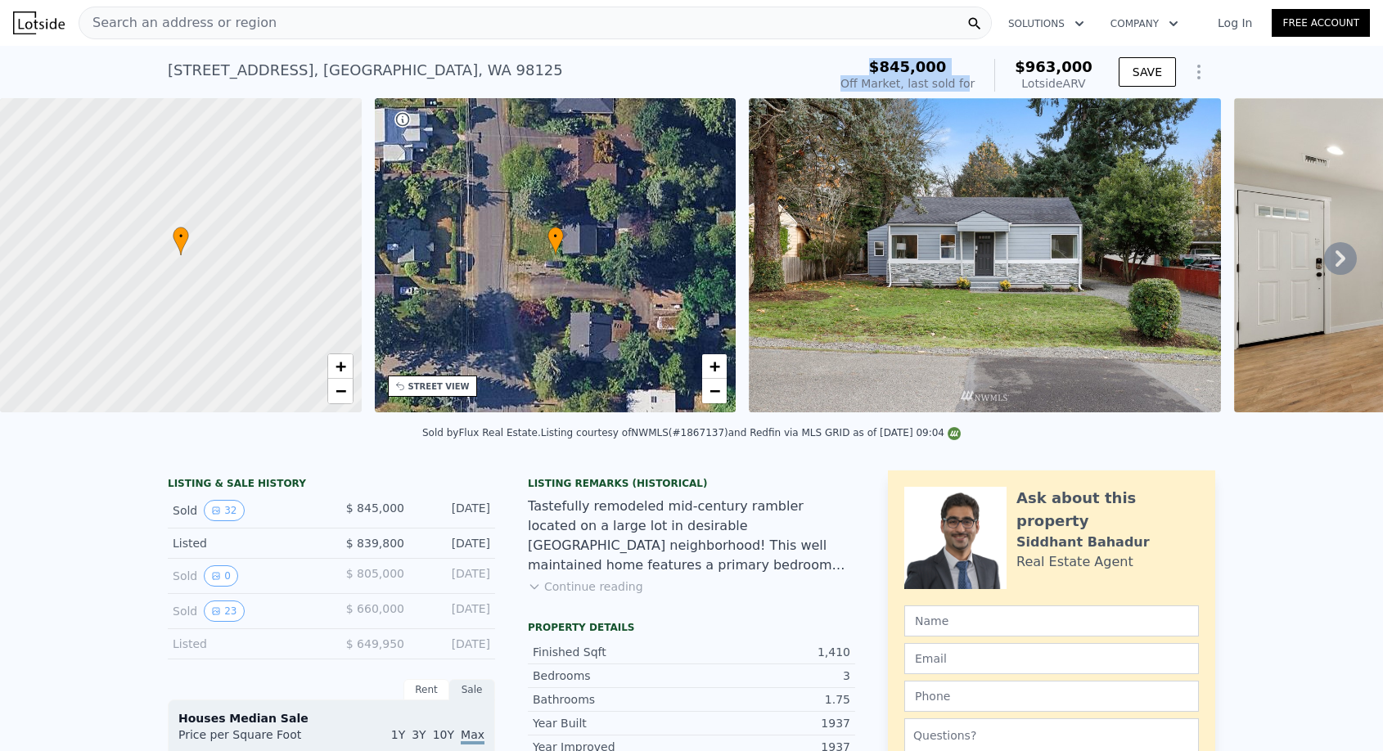
click at [369, 28] on div "Search an address or region" at bounding box center [535, 23] width 913 height 33
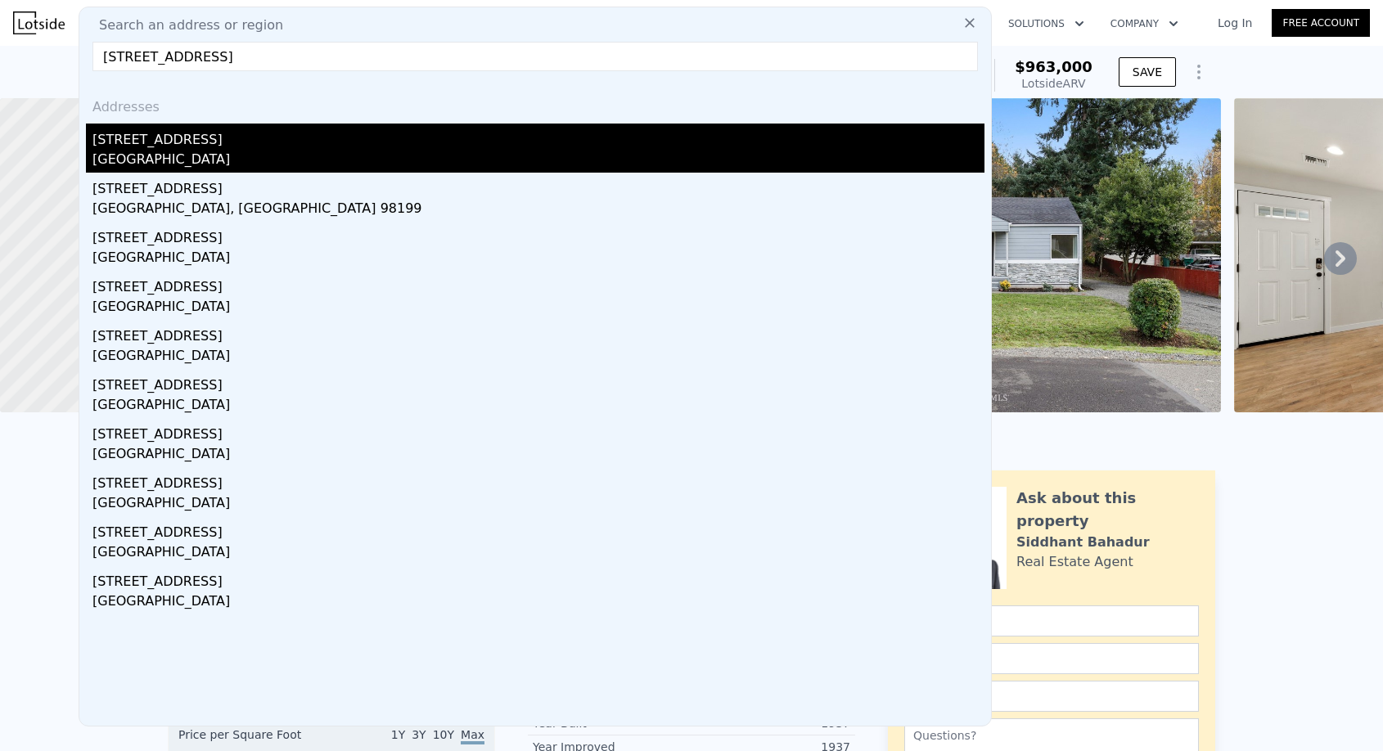
type input "[STREET_ADDRESS]"
click at [261, 142] on div "[STREET_ADDRESS]" at bounding box center [538, 137] width 892 height 26
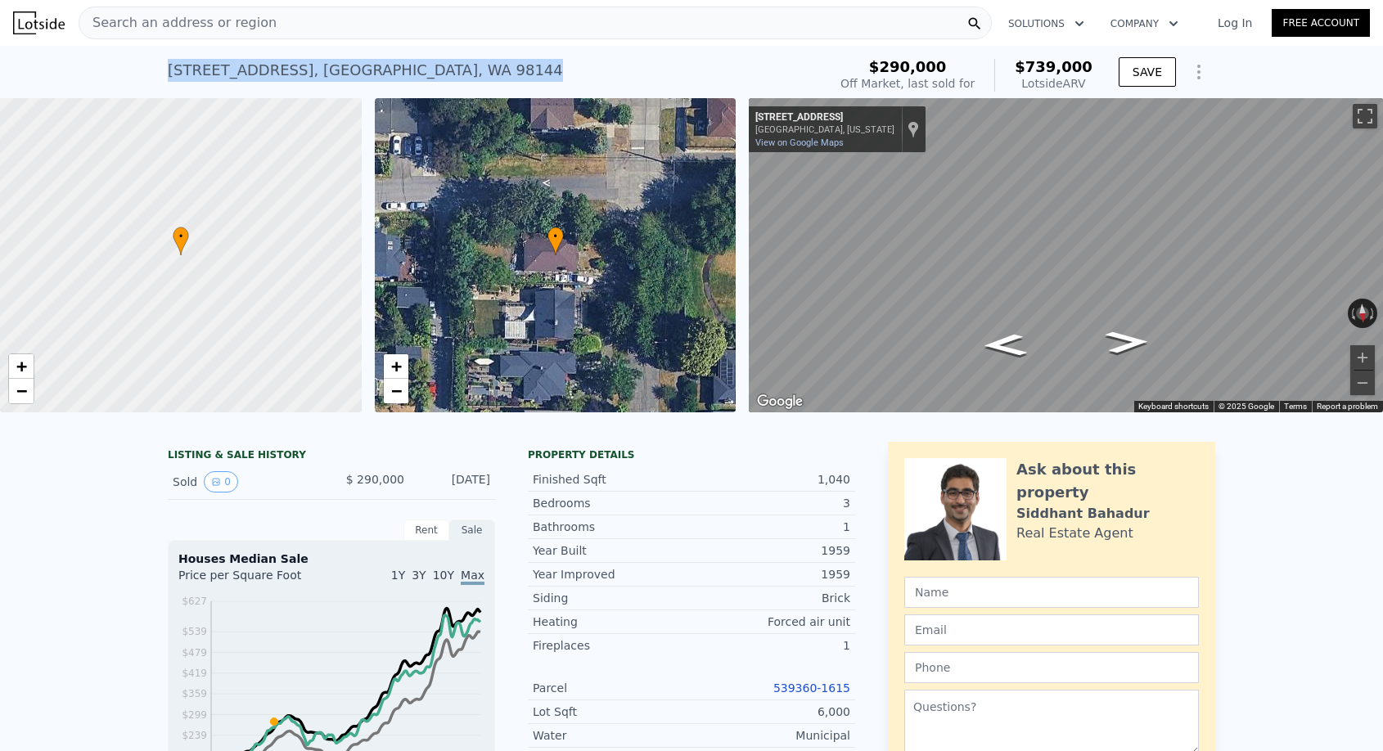
drag, startPoint x: 430, startPoint y: 79, endPoint x: 143, endPoint y: 65, distance: 287.6
click at [143, 65] on div "[STREET_ADDRESS] Sold [DATE] for $290k (~ARV $739k ) $290,000 Off Market, last …" at bounding box center [691, 72] width 1383 height 52
copy div "[STREET_ADDRESS] Sold [DATE] for $290k (~ARV $739k )"
click at [160, 54] on div "[STREET_ADDRESS] Sold [DATE] for $290k (~ARV $739k ) $290,000 Off Market, last …" at bounding box center [691, 72] width 1383 height 52
drag, startPoint x: 157, startPoint y: 67, endPoint x: 434, endPoint y: 88, distance: 277.4
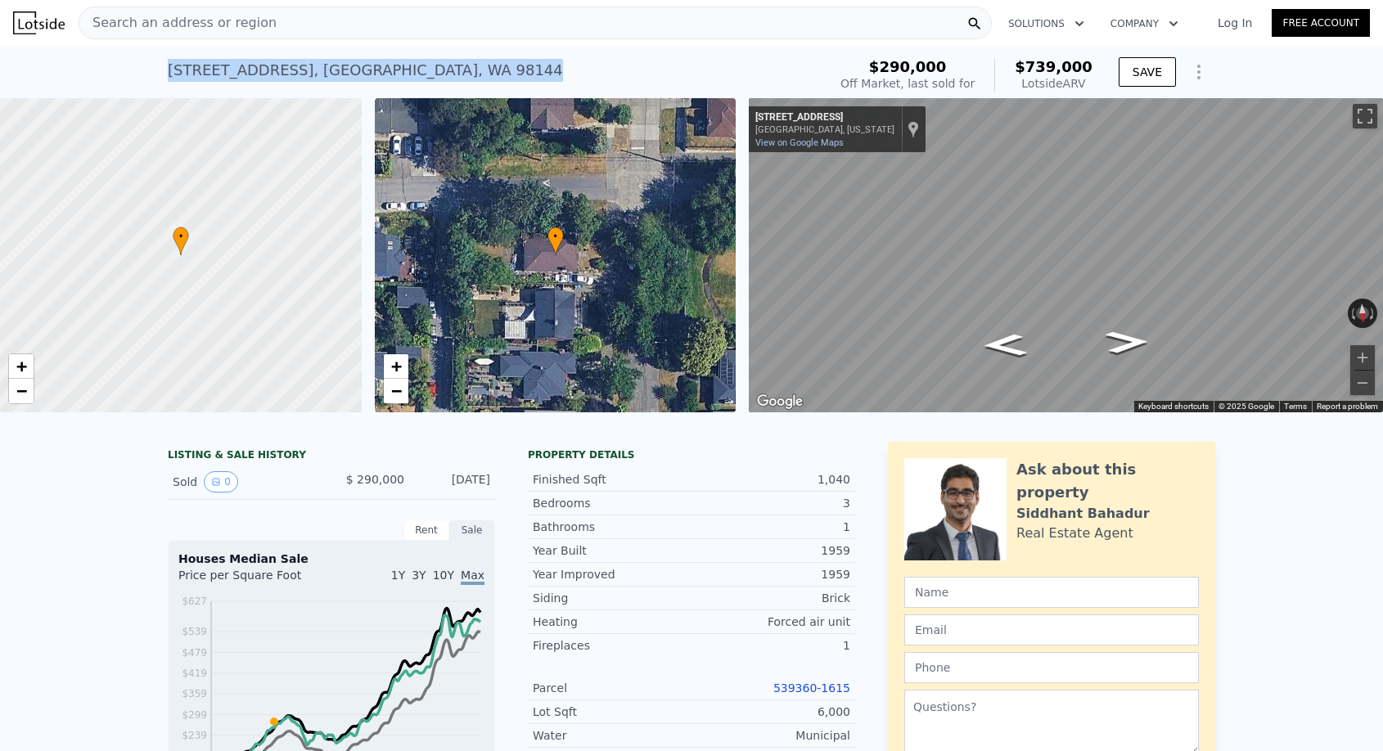
click at [434, 88] on div "[STREET_ADDRESS] Sold [DATE] for $290k (~ARV $739k ) $290,000 Off Market, last …" at bounding box center [691, 72] width 1383 height 52
click at [432, 79] on div "[STREET_ADDRESS] Sold [DATE] for $290k (~ARV $739k )" at bounding box center [494, 75] width 653 height 46
drag, startPoint x: 432, startPoint y: 79, endPoint x: 137, endPoint y: 62, distance: 295.0
click at [137, 62] on div "[STREET_ADDRESS] Sold [DATE] for $290k (~ARV $739k ) $290,000 Off Market, last …" at bounding box center [691, 72] width 1383 height 52
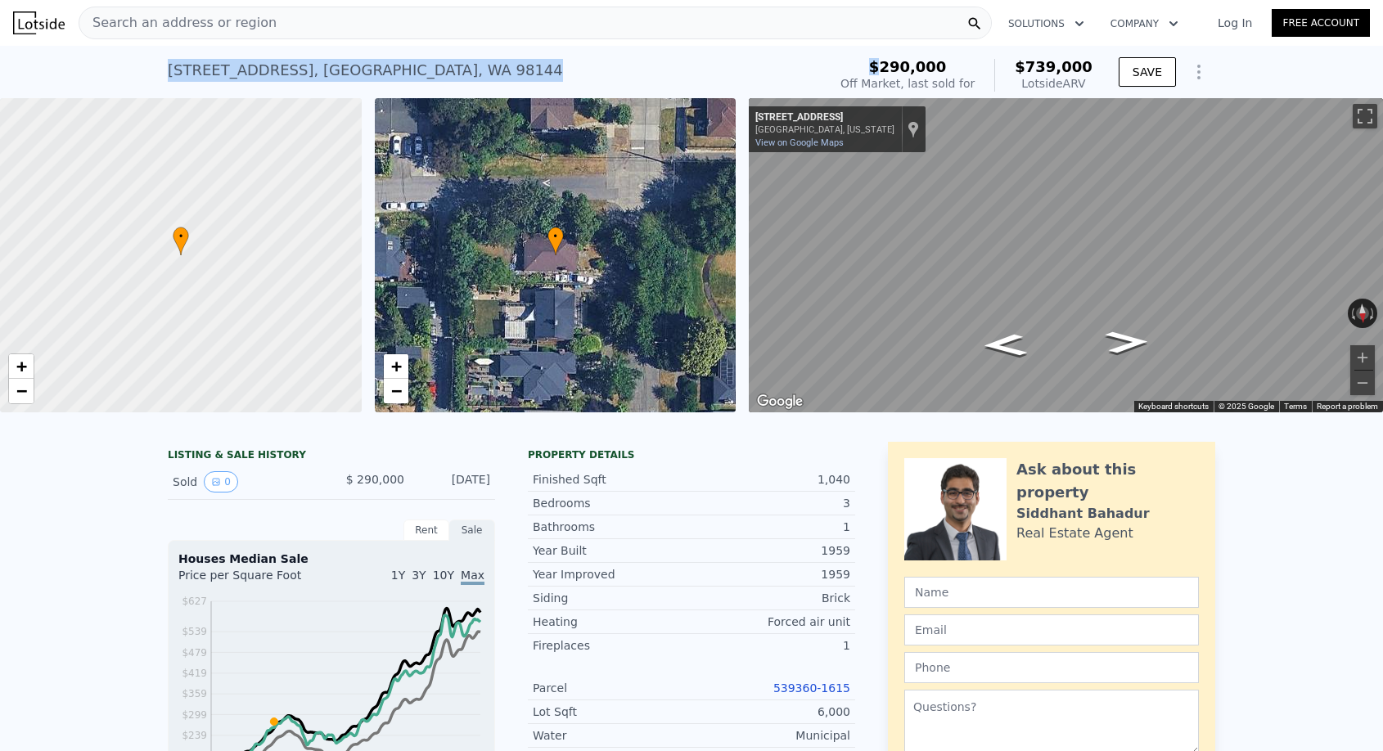
drag, startPoint x: 137, startPoint y: 62, endPoint x: 423, endPoint y: 78, distance: 286.0
click at [423, 78] on div "[STREET_ADDRESS] Sold [DATE] for $290k (~ARV $739k ) $290,000 Off Market, last …" at bounding box center [691, 72] width 1383 height 52
click at [423, 78] on div "[STREET_ADDRESS] Sold [DATE] for $290k (~ARV $739k )" at bounding box center [494, 75] width 653 height 46
drag, startPoint x: 423, startPoint y: 78, endPoint x: 131, endPoint y: 74, distance: 292.1
click at [131, 74] on div "[STREET_ADDRESS] Sold [DATE] for $290k (~ARV $739k ) $290,000 Off Market, last …" at bounding box center [691, 72] width 1383 height 52
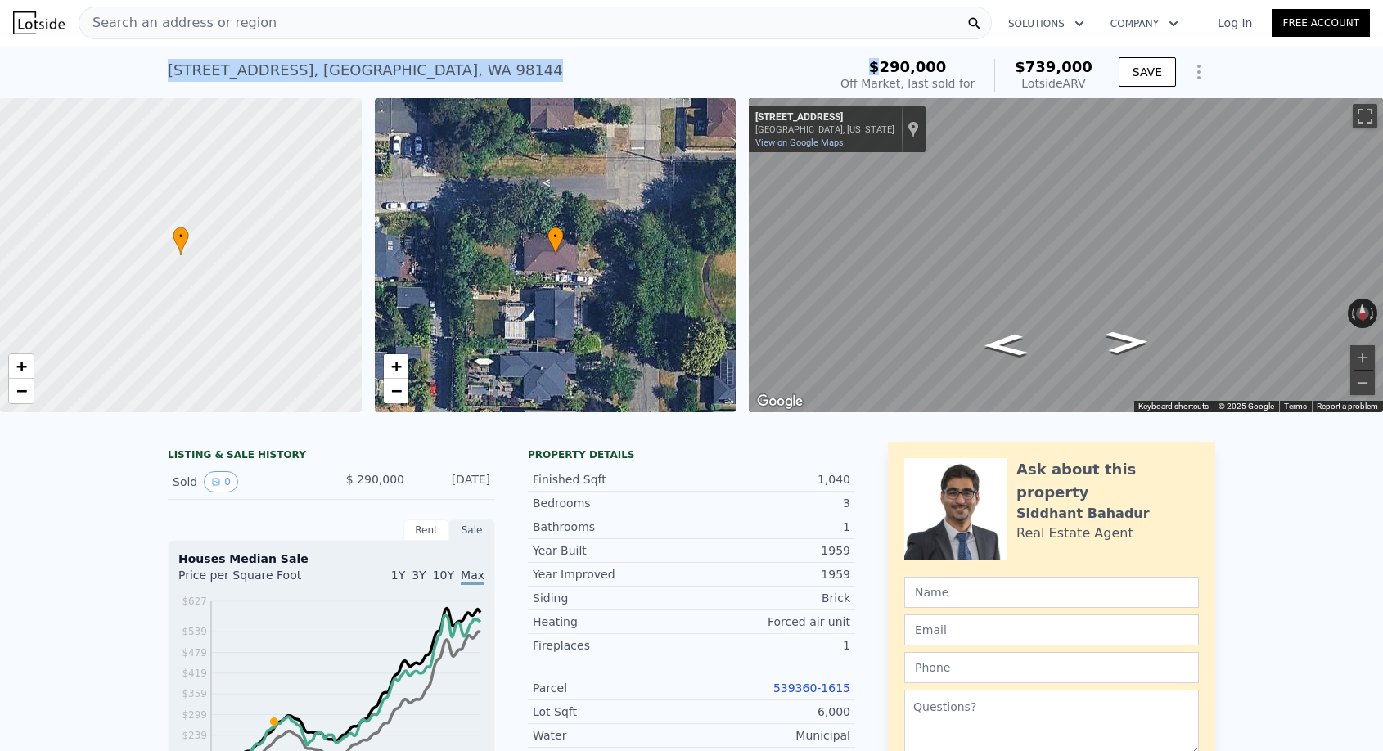
click at [131, 74] on div "[STREET_ADDRESS] Sold [DATE] for $290k (~ARV $739k ) $290,000 Off Market, last …" at bounding box center [691, 72] width 1383 height 52
drag, startPoint x: 131, startPoint y: 74, endPoint x: 414, endPoint y: 74, distance: 283.1
click at [414, 74] on div "[STREET_ADDRESS] Sold [DATE] for $290k (~ARV $739k ) $290,000 Off Market, last …" at bounding box center [691, 72] width 1383 height 52
click at [414, 74] on div "[STREET_ADDRESS] Sold [DATE] for $290k (~ARV $739k )" at bounding box center [494, 75] width 653 height 46
drag, startPoint x: 412, startPoint y: 74, endPoint x: 147, endPoint y: 65, distance: 264.5
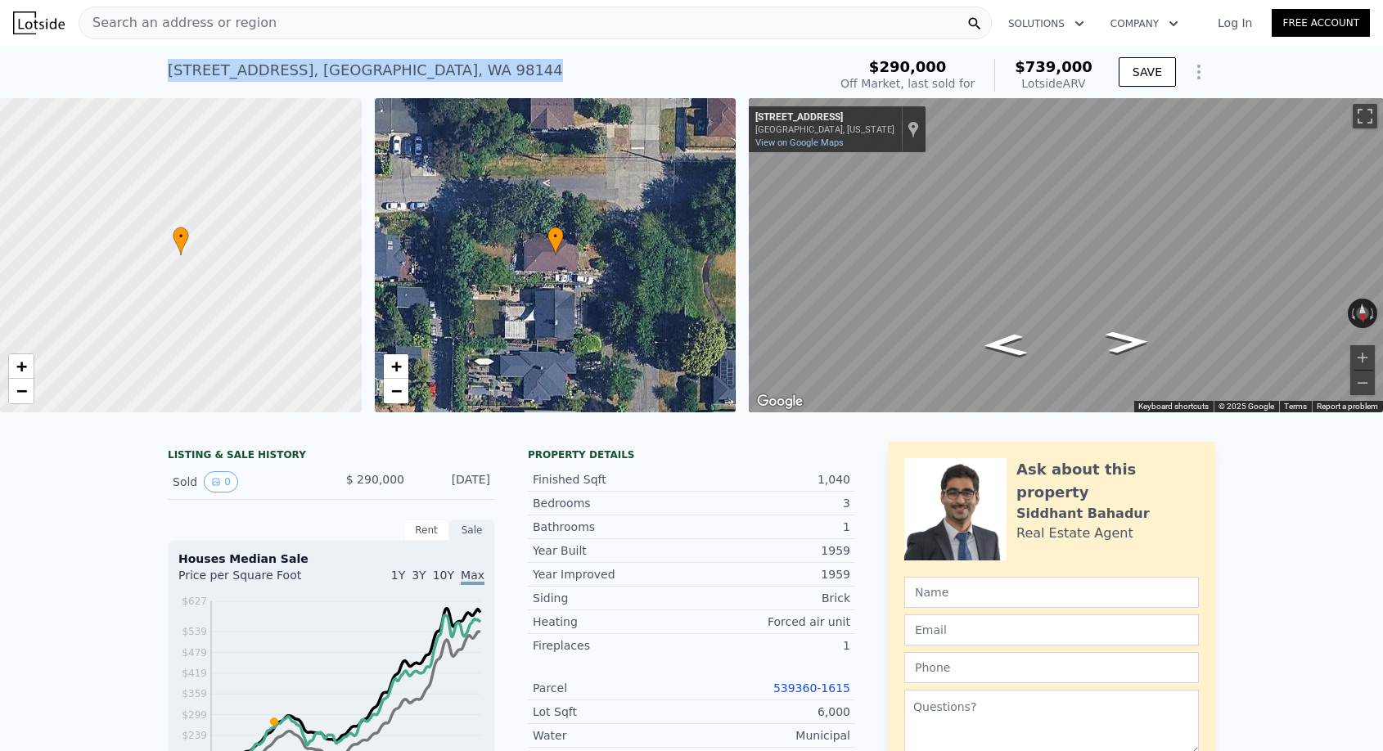
click at [147, 65] on div "[STREET_ADDRESS] Sold [DATE] for $290k (~ARV $739k ) $290,000 Off Market, last …" at bounding box center [691, 72] width 1383 height 52
click at [415, 79] on div "[STREET_ADDRESS] Sold [DATE] for $290k (~ARV $739k )" at bounding box center [494, 75] width 653 height 46
drag, startPoint x: 430, startPoint y: 73, endPoint x: 146, endPoint y: 73, distance: 283.1
click at [146, 73] on div "[STREET_ADDRESS] Sold [DATE] for $290k (~ARV $739k ) $290,000 Off Market, last …" at bounding box center [691, 72] width 1383 height 52
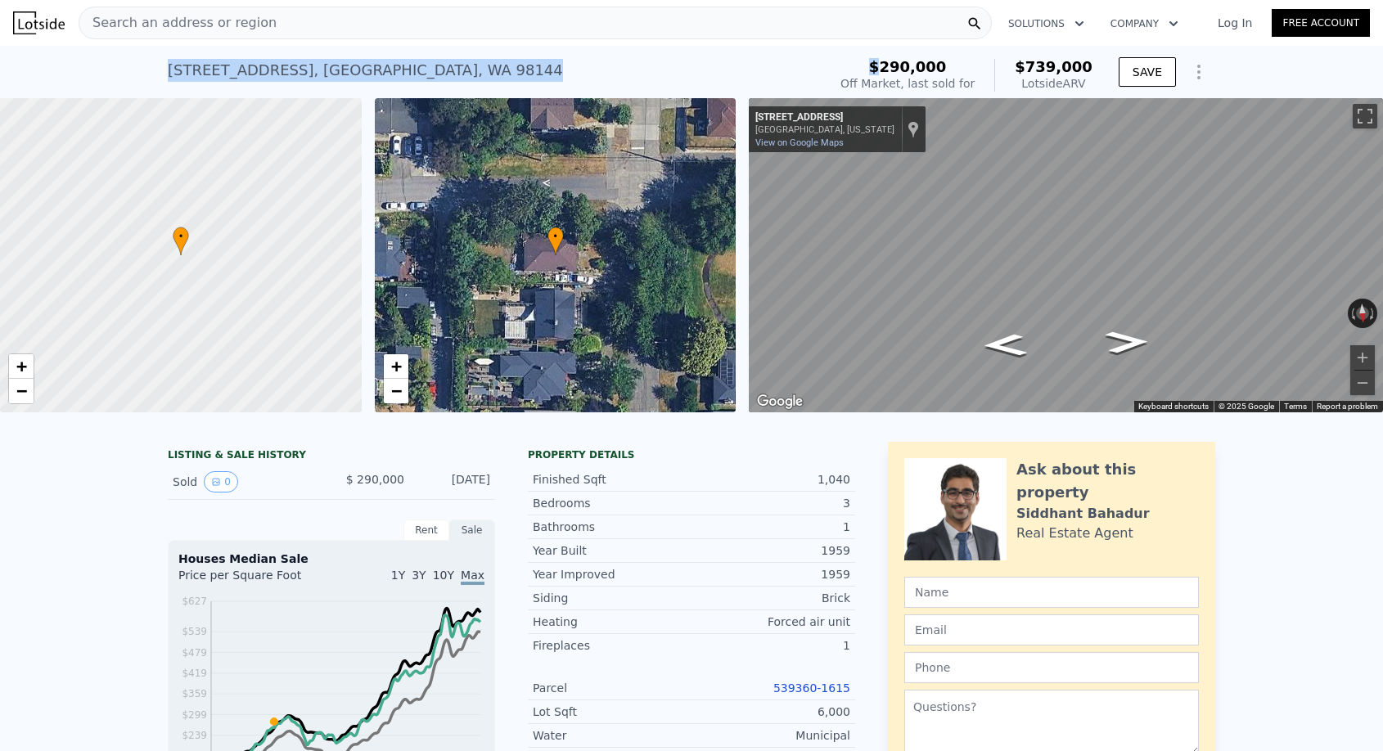
drag, startPoint x: 146, startPoint y: 73, endPoint x: 439, endPoint y: 73, distance: 292.1
click at [439, 73] on div "[STREET_ADDRESS] Sold [DATE] for $290k (~ARV $739k ) $290,000 Off Market, last …" at bounding box center [691, 72] width 1383 height 52
click at [439, 73] on div "[STREET_ADDRESS] Sold [DATE] for $290k (~ARV $739k )" at bounding box center [494, 75] width 653 height 46
drag, startPoint x: 439, startPoint y: 73, endPoint x: 405, endPoint y: 88, distance: 37.0
click at [405, 92] on div "[STREET_ADDRESS] Sold [DATE] for $290k (~ARV $739k )" at bounding box center [494, 75] width 653 height 46
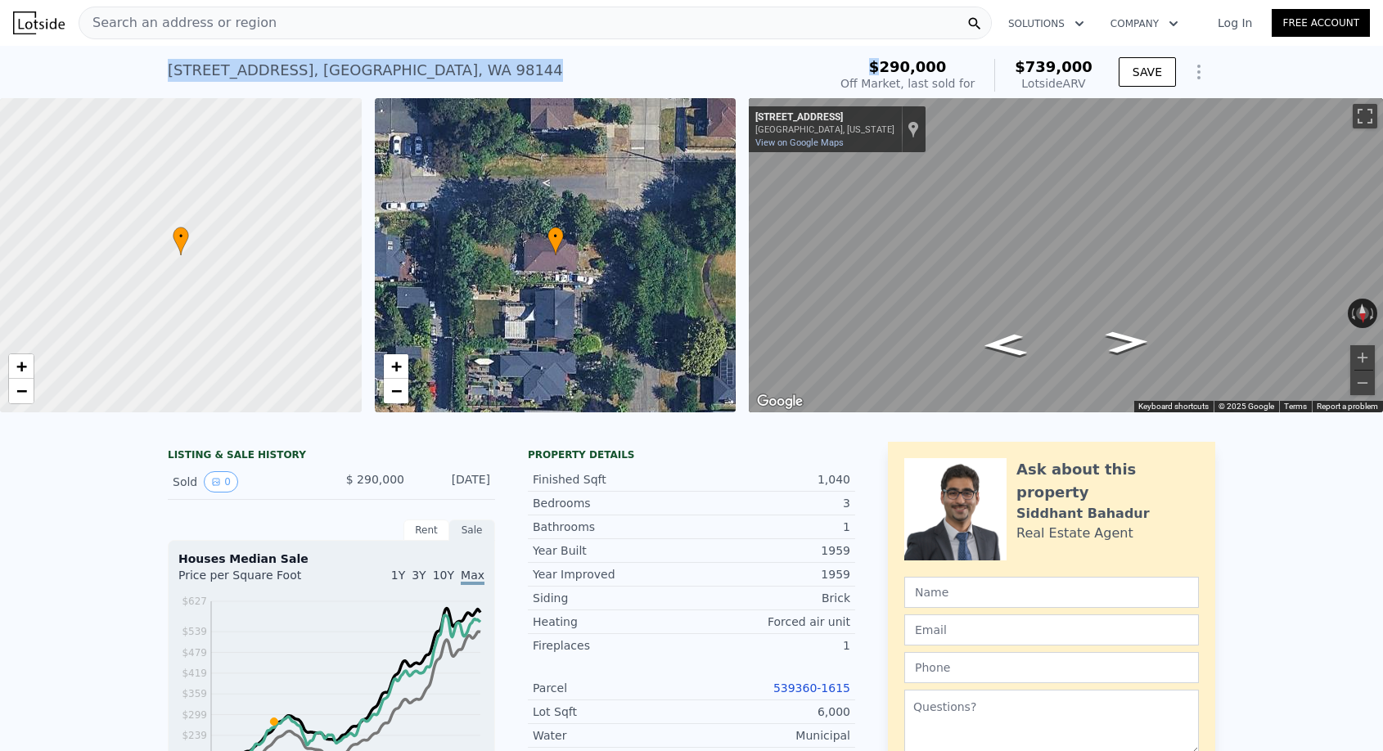
drag, startPoint x: 436, startPoint y: 69, endPoint x: 149, endPoint y: 66, distance: 287.2
click at [149, 66] on div "[STREET_ADDRESS] Sold [DATE] for $290k (~ARV $739k ) $290,000 Off Market, last …" at bounding box center [691, 72] width 1383 height 52
drag, startPoint x: 149, startPoint y: 66, endPoint x: 455, endPoint y: 66, distance: 306.0
click at [455, 66] on div "[STREET_ADDRESS] Sold [DATE] for $290k (~ARV $739k ) $290,000 Off Market, last …" at bounding box center [691, 72] width 1383 height 52
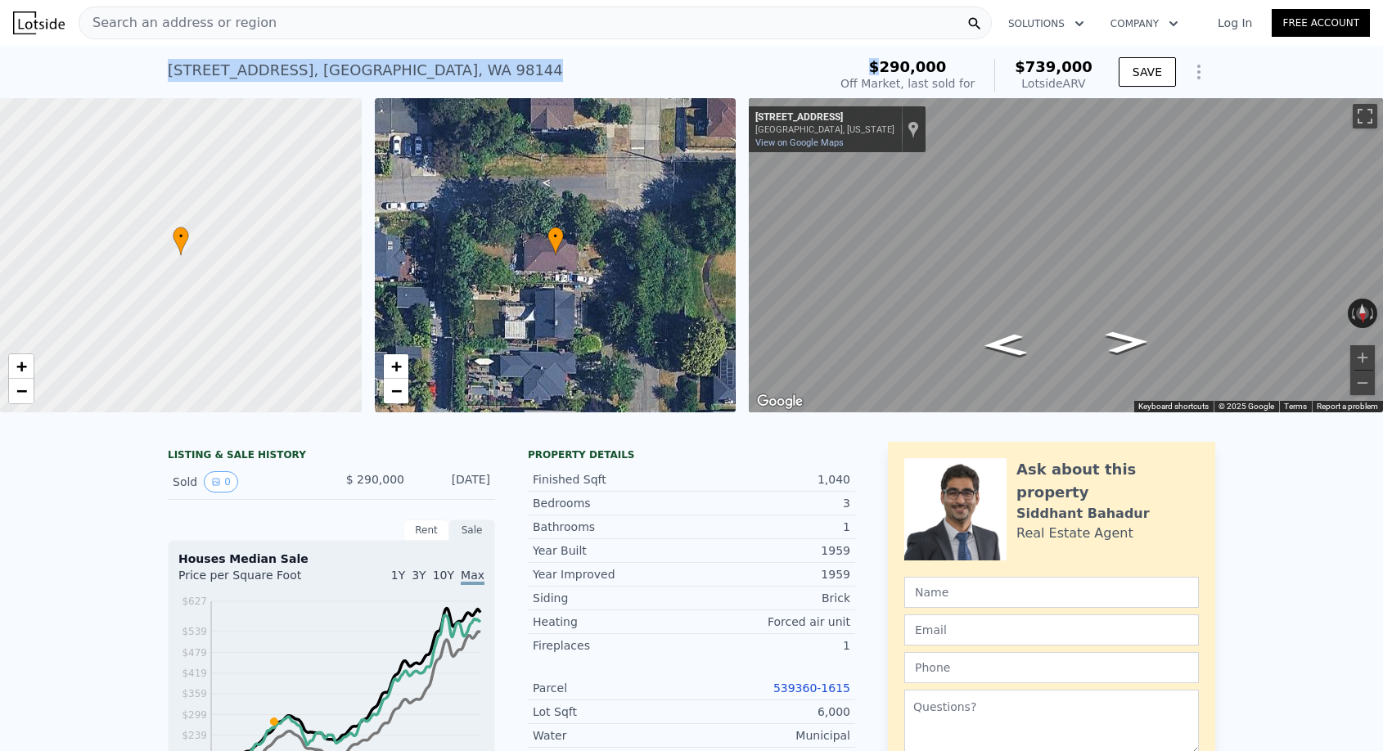
click at [455, 66] on div "[STREET_ADDRESS] Sold [DATE] for $290k (~ARV $739k )" at bounding box center [494, 75] width 653 height 46
drag, startPoint x: 455, startPoint y: 66, endPoint x: 169, endPoint y: 65, distance: 286.4
click at [169, 65] on div "[STREET_ADDRESS] Sold [DATE] for $290k (~ARV $739k )" at bounding box center [494, 75] width 653 height 46
click at [169, 65] on div "[STREET_ADDRESS]" at bounding box center [365, 70] width 395 height 23
drag, startPoint x: 169, startPoint y: 65, endPoint x: 382, endPoint y: 74, distance: 213.8
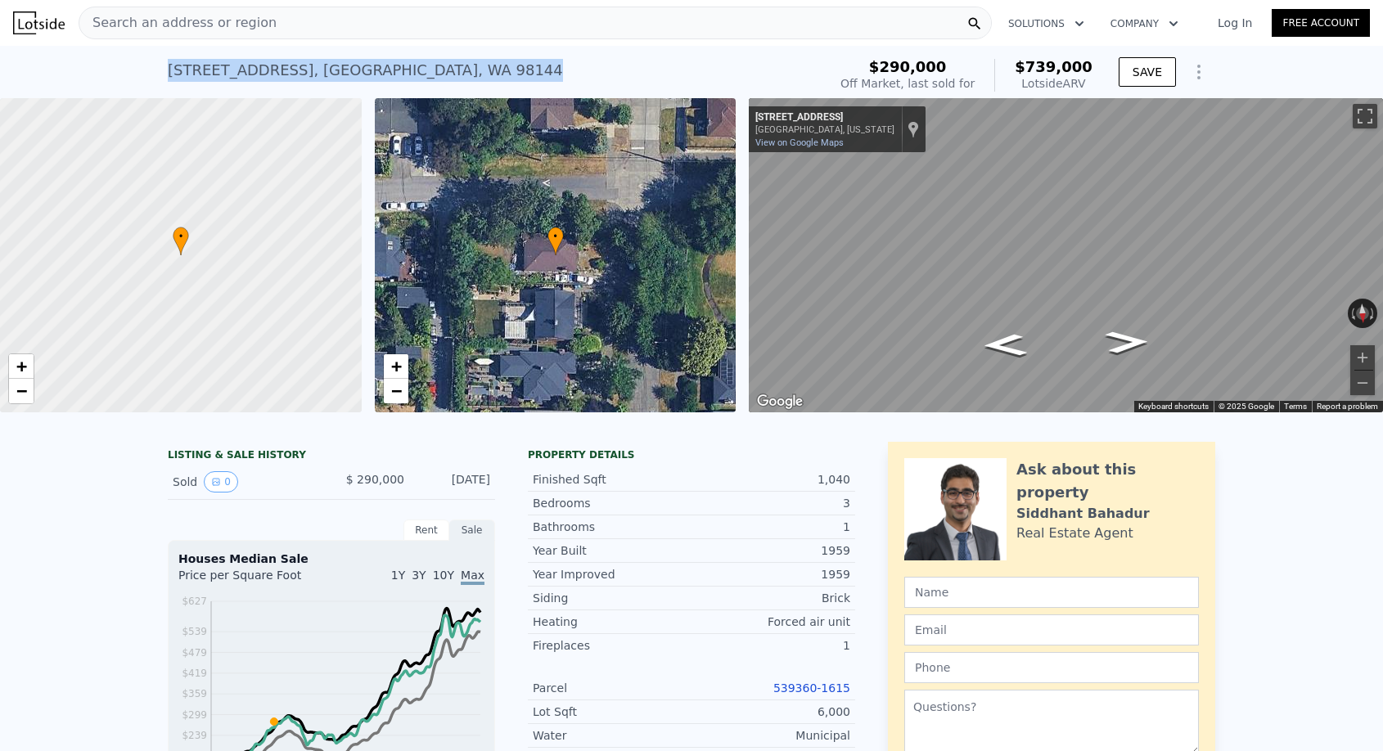
click at [382, 76] on div "[STREET_ADDRESS]" at bounding box center [365, 70] width 395 height 23
drag, startPoint x: 440, startPoint y: 71, endPoint x: 164, endPoint y: 76, distance: 276.6
click at [164, 76] on div "[STREET_ADDRESS] Sold [DATE] for $290k (~ARV $739k ) $290,000 Off Market, last …" at bounding box center [691, 72] width 1383 height 52
click at [157, 68] on div "[STREET_ADDRESS] Sold [DATE] for $290k (~ARV $739k ) $290,000 Off Market, last …" at bounding box center [691, 72] width 1383 height 52
drag, startPoint x: 157, startPoint y: 68, endPoint x: 425, endPoint y: 68, distance: 267.6
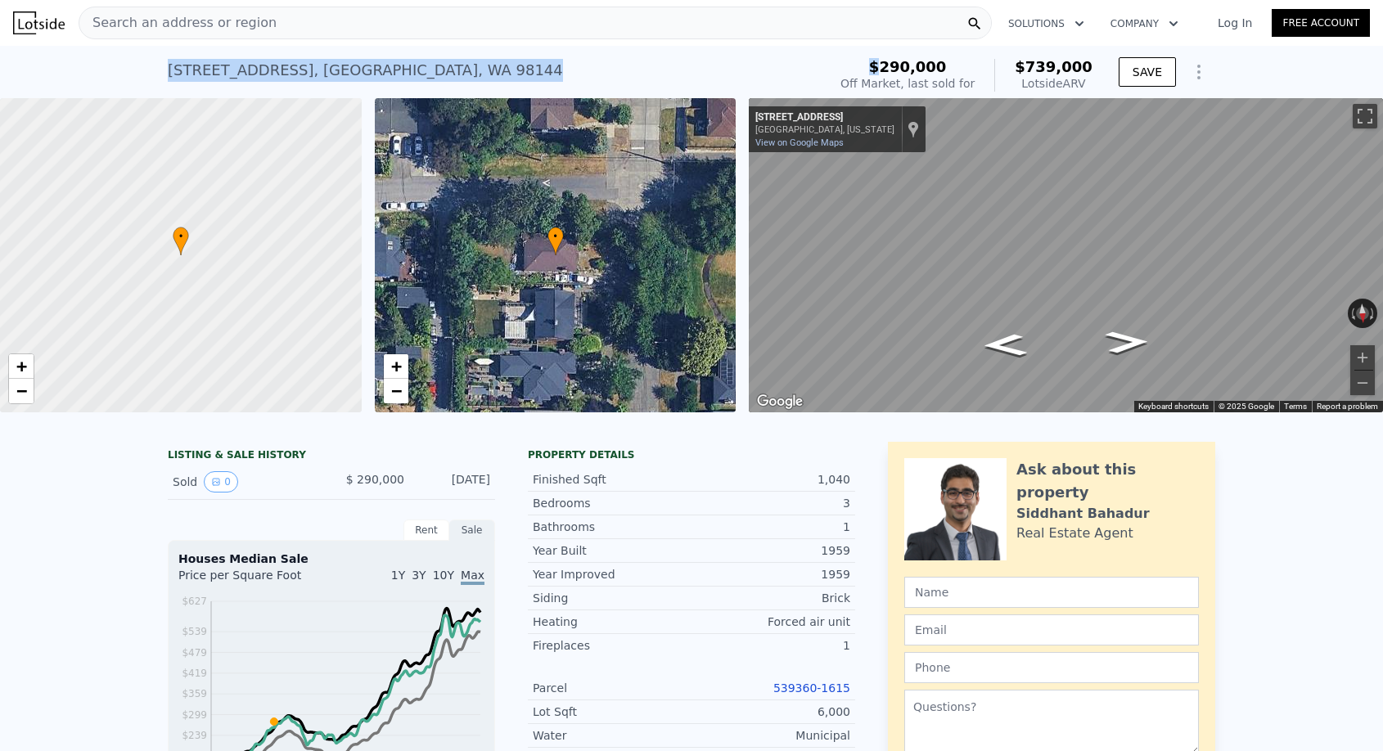
click at [425, 68] on div "[STREET_ADDRESS] Sold [DATE] for $290k (~ARV $739k ) $290,000 Off Market, last …" at bounding box center [691, 72] width 1383 height 52
